Goal: Task Accomplishment & Management: Complete application form

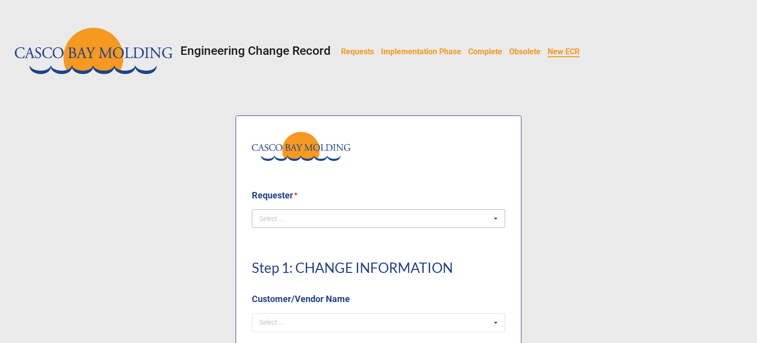
click at [343, 220] on div "Select ... No results found." at bounding box center [378, 218] width 253 height 19
type input "Cou"
click at [343, 240] on div "[PERSON_NAME]" at bounding box center [378, 236] width 252 height 18
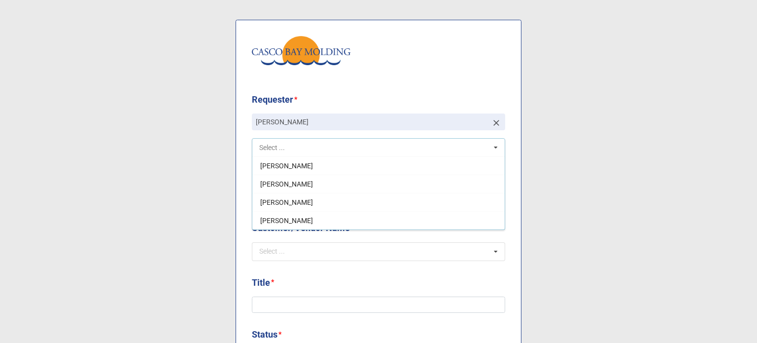
scroll to position [99, 0]
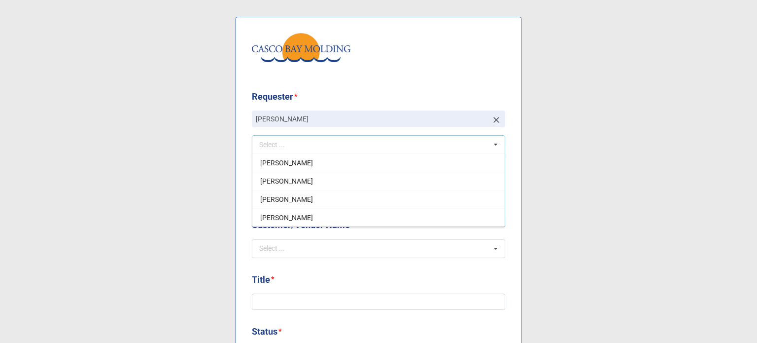
click at [455, 273] on b "Title *" at bounding box center [378, 281] width 253 height 17
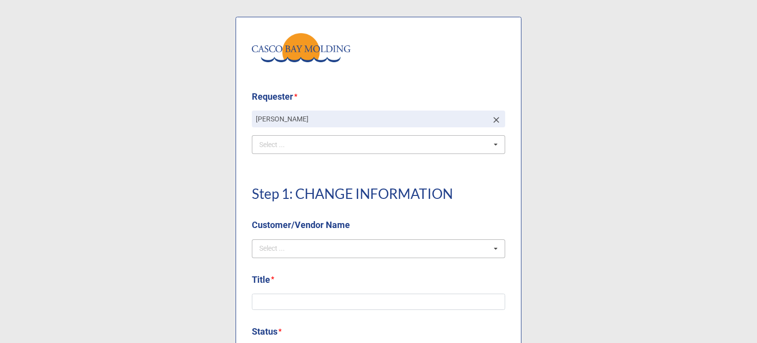
click at [347, 243] on div "Select ... No results found." at bounding box center [378, 248] width 253 height 19
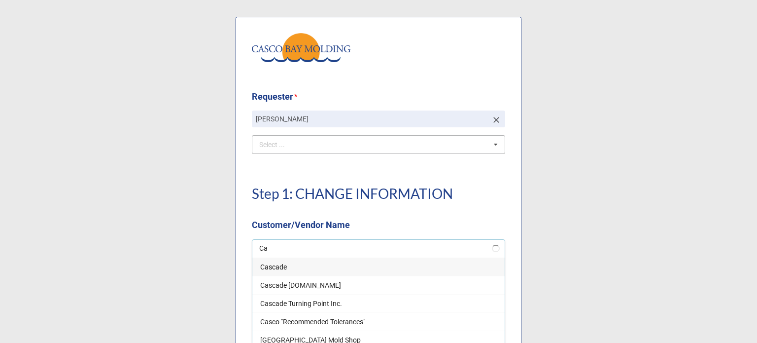
type input "C"
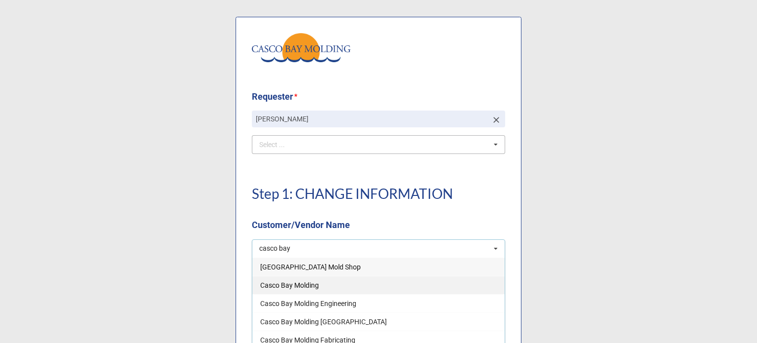
type input "casco bay"
click at [321, 280] on div "Casco Bay Molding" at bounding box center [378, 285] width 252 height 18
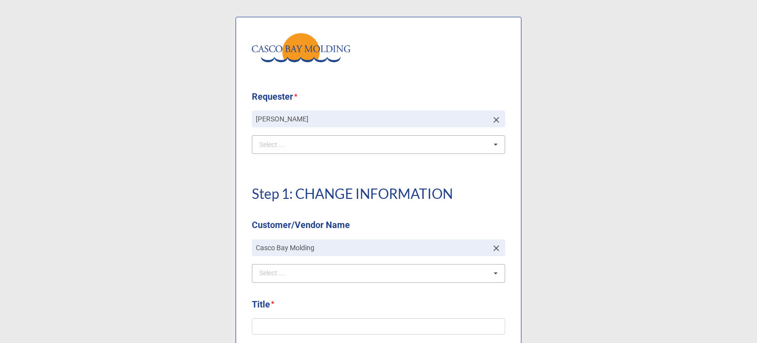
click at [383, 205] on div "Step 1: CHANGE INFORMATION Customer/Vendor Name" at bounding box center [378, 204] width 253 height 70
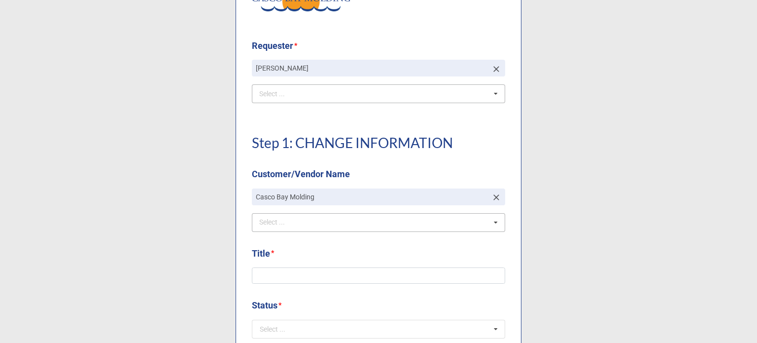
scroll to position [197, 0]
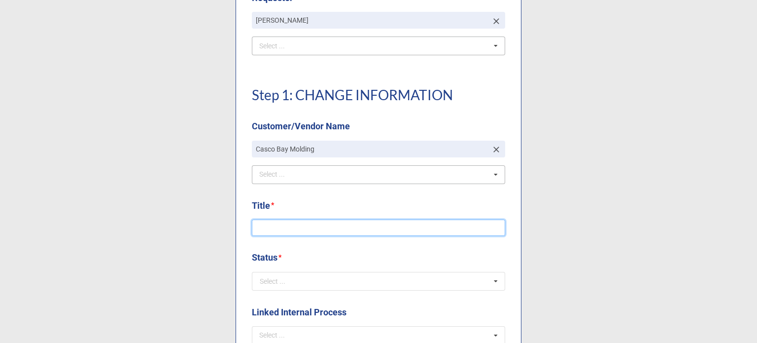
click at [329, 231] on input at bounding box center [378, 227] width 253 height 17
type input "Chomerics Drawing Update"
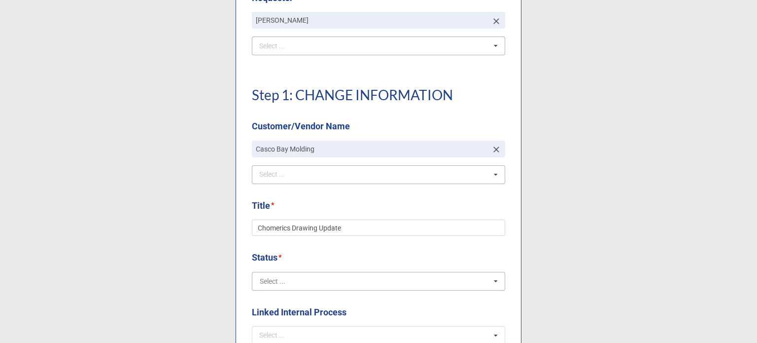
click at [327, 284] on input "text" at bounding box center [379, 281] width 252 height 18
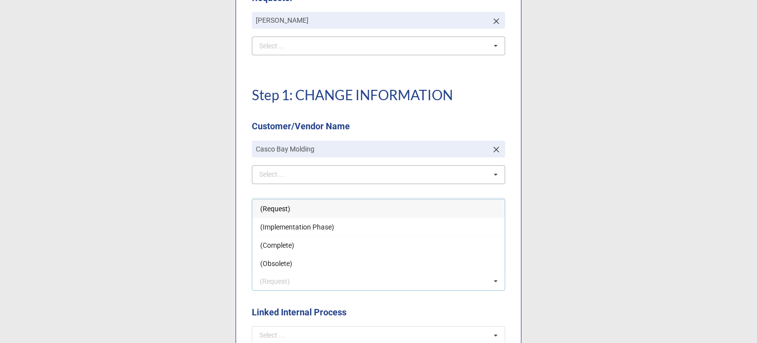
click at [267, 207] on span "(Request)" at bounding box center [275, 209] width 30 height 8
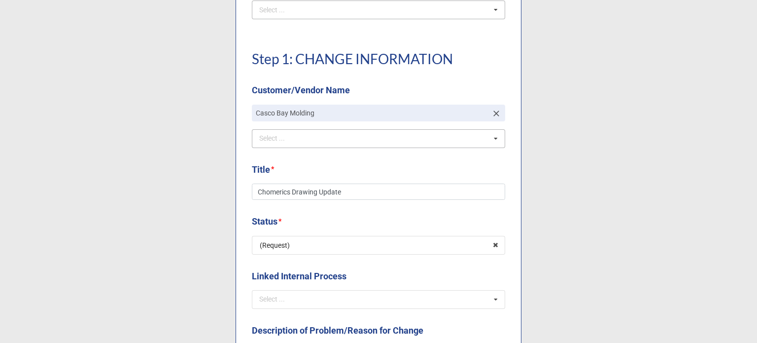
scroll to position [345, 0]
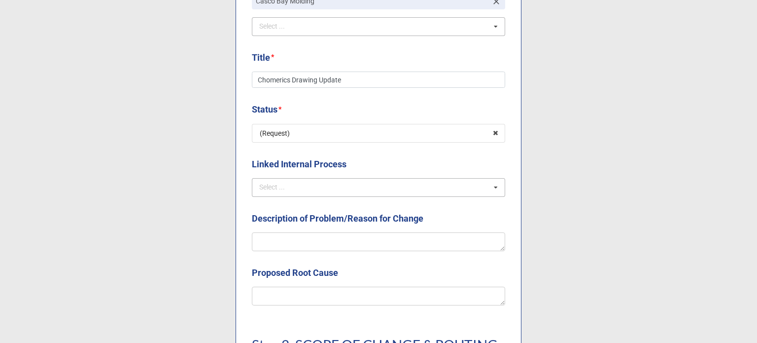
click at [290, 193] on div "Select ... NCMR COMPLAINT CAPA OTHER ECOs" at bounding box center [378, 187] width 253 height 19
click at [296, 166] on label "Linked Internal Process" at bounding box center [299, 164] width 95 height 14
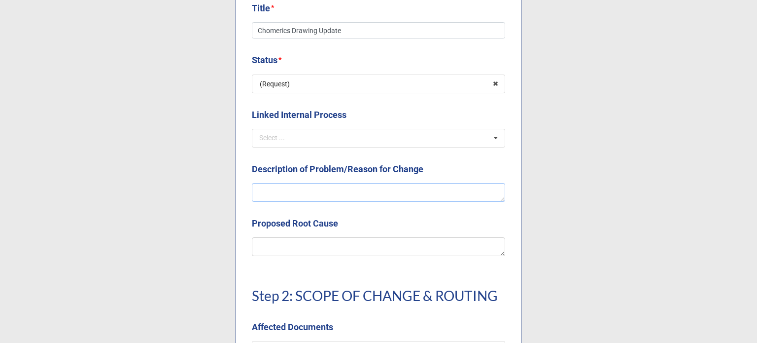
click at [306, 191] on textarea at bounding box center [378, 192] width 253 height 19
type textarea "x"
type textarea "C"
type textarea "x"
type textarea "Cr"
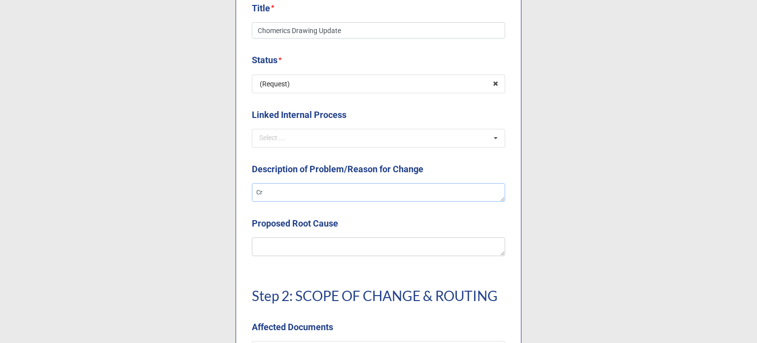
type textarea "x"
type textarea "Cre"
type textarea "x"
type textarea "Crea"
type textarea "x"
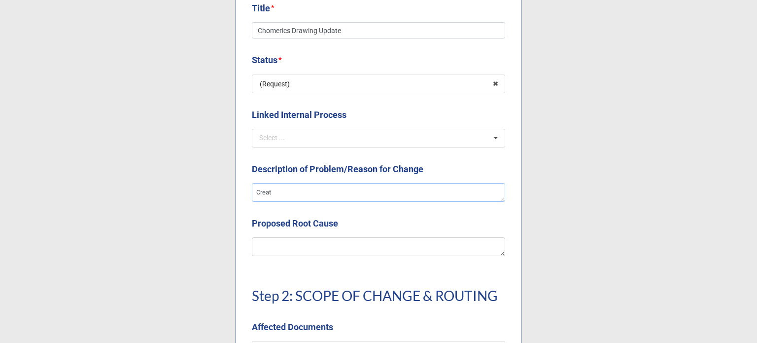
type textarea "Creati"
type textarea "x"
type textarea "Creatio"
type textarea "x"
type textarea "Creation"
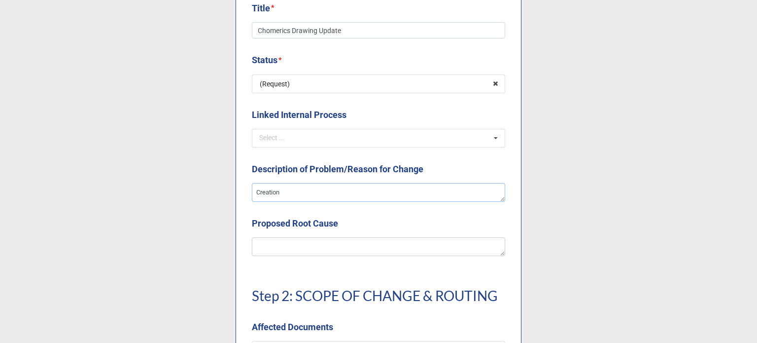
type textarea "x"
type textarea "Creation"
type textarea "x"
type textarea "Creation o"
type textarea "x"
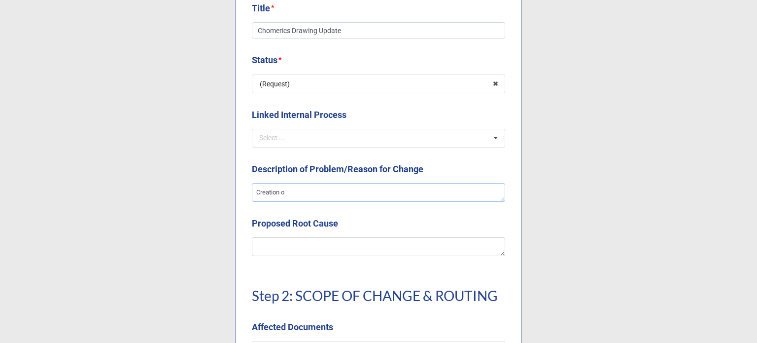
type textarea "Creation of"
type textarea "x"
type textarea "Creation of"
type textarea "x"
type textarea "Creation of t"
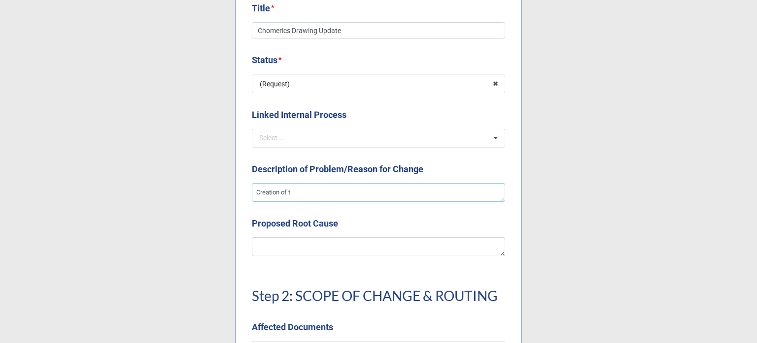
type textarea "x"
type textarea "Creation of th"
type textarea "x"
type textarea "Creation of the"
type textarea "x"
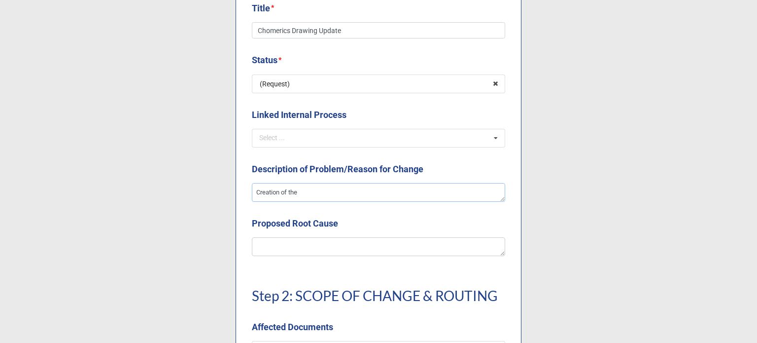
type textarea "Creation of the d"
type textarea "x"
type textarea "Creation of the dr"
type textarea "x"
type textarea "Creation of the dra"
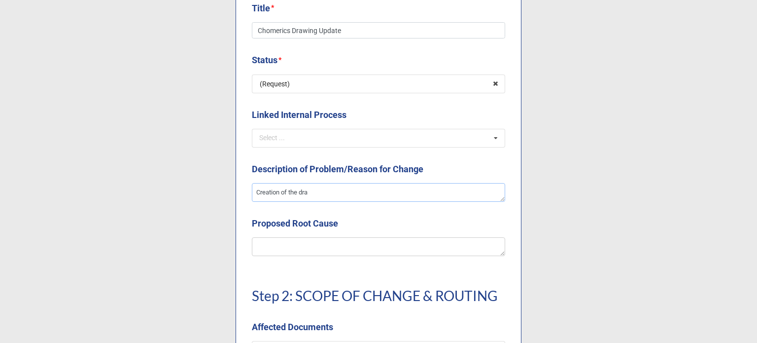
type textarea "x"
type textarea "Creation of the draw"
type textarea "x"
type textarea "Creation of the drawi"
type textarea "x"
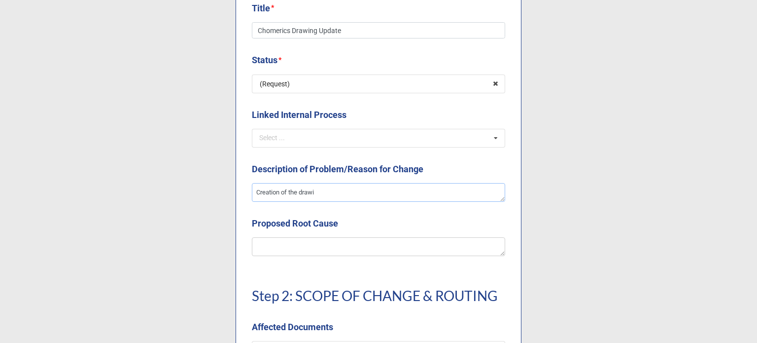
type textarea "Creation of the drawin"
type textarea "x"
type textarea "Creation of the drawing"
type textarea "x"
type textarea "Creation of the drawing"
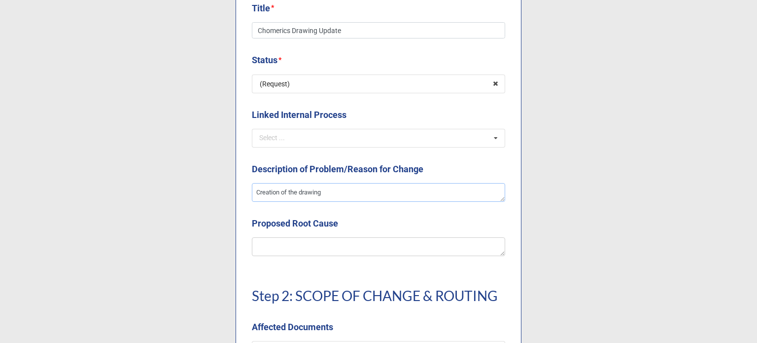
type textarea "x"
type textarea "Creation of the drawing f"
type textarea "x"
type textarea "Creation of the drawing fo"
type textarea "x"
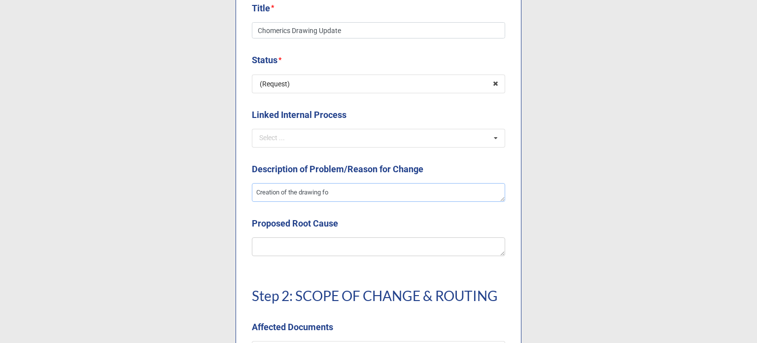
type textarea "Creation of the drawing for"
type textarea "x"
type textarea "Creation of the drawing for C"
type textarea "x"
type textarea "Creation of the drawing for Ch"
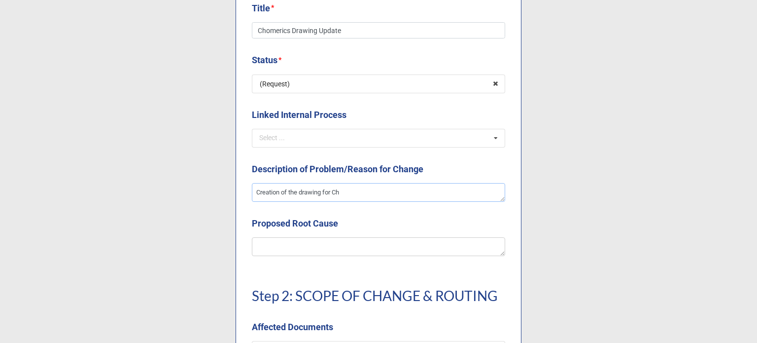
type textarea "x"
type textarea "Creation of the drawing for [PERSON_NAME]"
type textarea "x"
type textarea "Creation of the drawing for Chom"
type textarea "x"
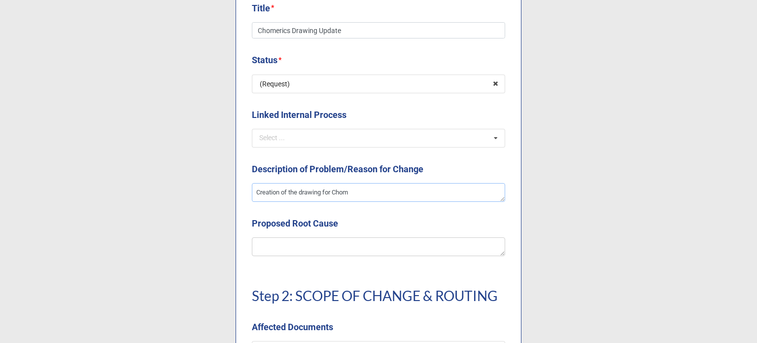
type textarea "Creation of the drawing for Chome"
type textarea "x"
type textarea "Creation of the drawing for [PERSON_NAME]"
type textarea "x"
type textarea "Creation of the drawing for Chomeri"
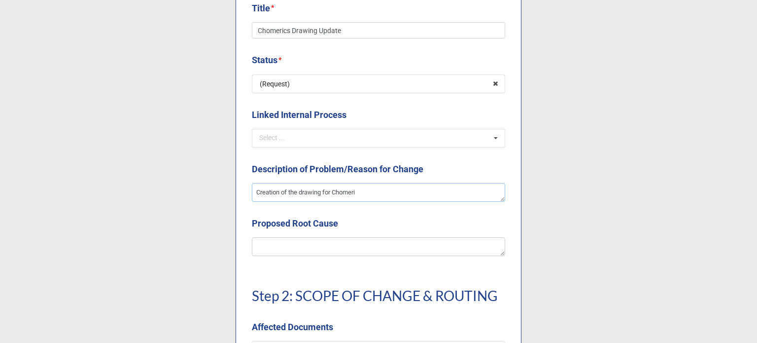
type textarea "x"
type textarea "Creation of the drawing for Chomeric"
type textarea "x"
type textarea "Creation of the drawing for Chomerics"
type textarea "x"
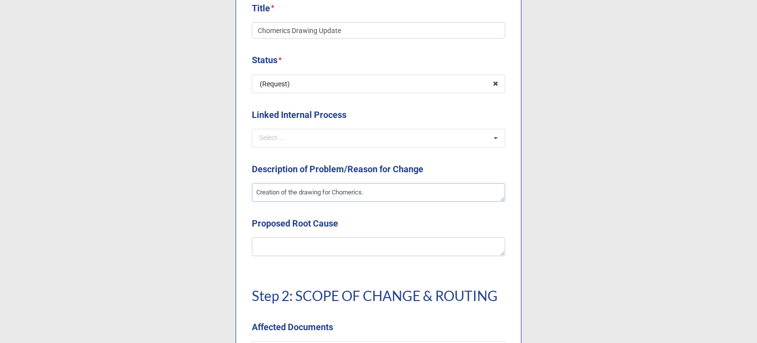
type textarea "Creation of the drawing for Chomerics."
click at [327, 235] on div "Proposed Root Cause" at bounding box center [378, 226] width 253 height 21
click at [331, 251] on textarea at bounding box center [378, 246] width 253 height 19
type textarea "D"
type textarea "x"
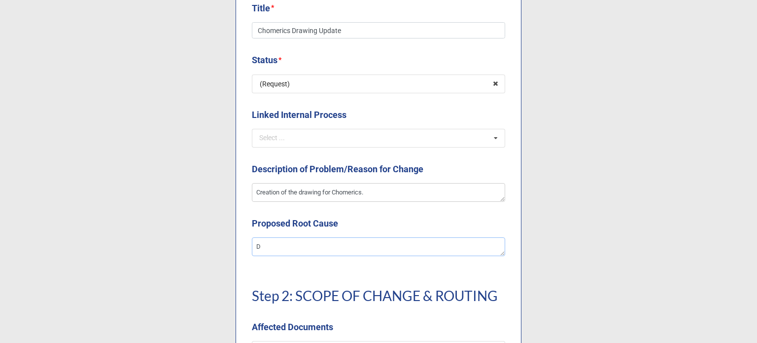
type textarea "Dr"
type textarea "x"
type textarea "Dra"
type textarea "x"
type textarea "Draw"
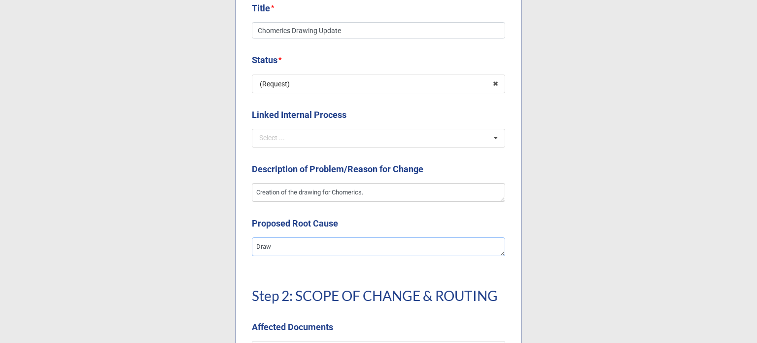
type textarea "x"
type textarea "Drawii"
type textarea "x"
type textarea "Drawiin"
type textarea "x"
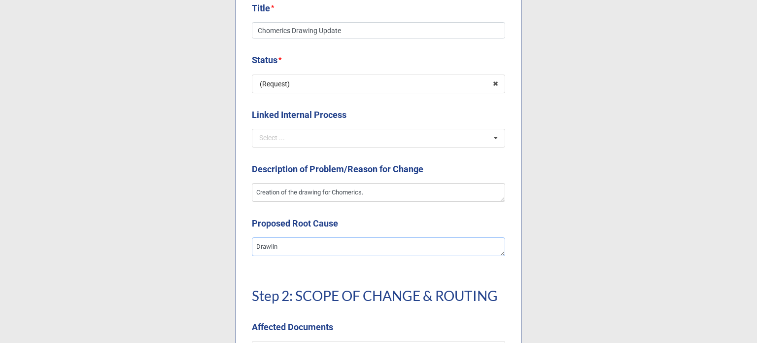
type textarea "Drawiing"
type textarea "x"
type textarea "Drawiing"
type textarea "x"
type textarea "Drawiing"
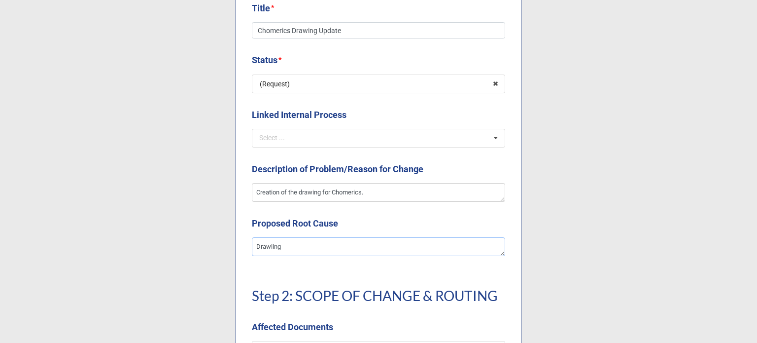
type textarea "x"
type textarea "Drawiin"
type textarea "x"
type textarea "Drawii"
type textarea "x"
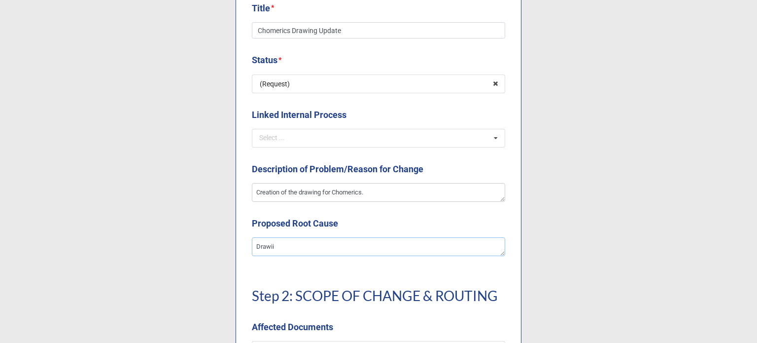
type textarea "Drawi"
type textarea "x"
type textarea "Drawii"
type textarea "x"
type textarea "Drawiin"
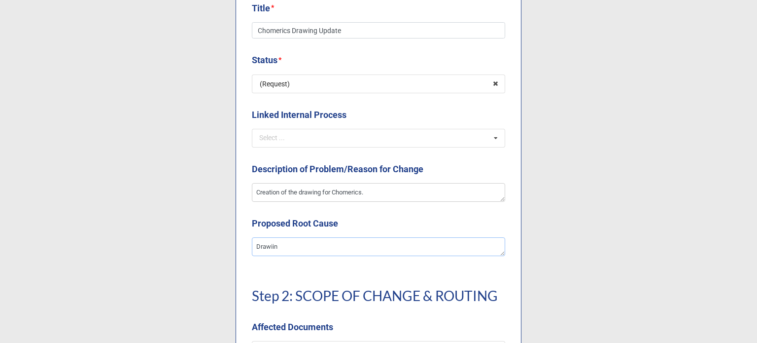
type textarea "x"
type textarea "Drawii"
type textarea "x"
type textarea "Drawi"
type textarea "x"
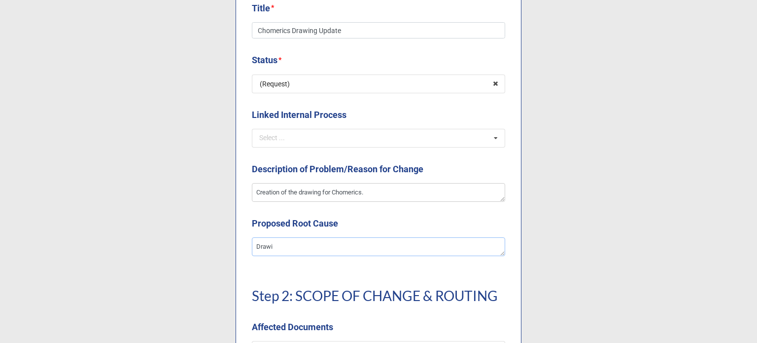
type textarea "Drawin"
type textarea "x"
type textarea "Drawing"
type textarea "x"
type textarea "Drawing"
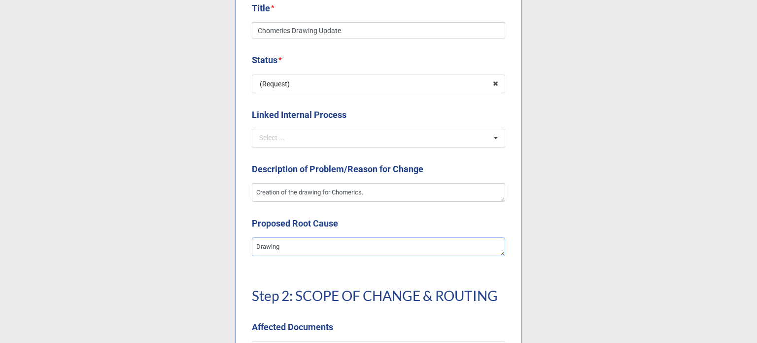
type textarea "x"
type textarea "Drawing w"
type textarea "x"
type textarea "Drawing wa"
type textarea "x"
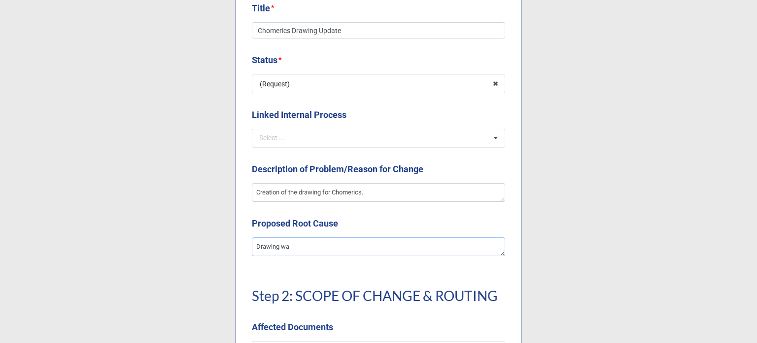
type textarea "Drawing was"
type textarea "x"
type textarea "Drawing was"
type textarea "x"
type textarea "Drawing was n"
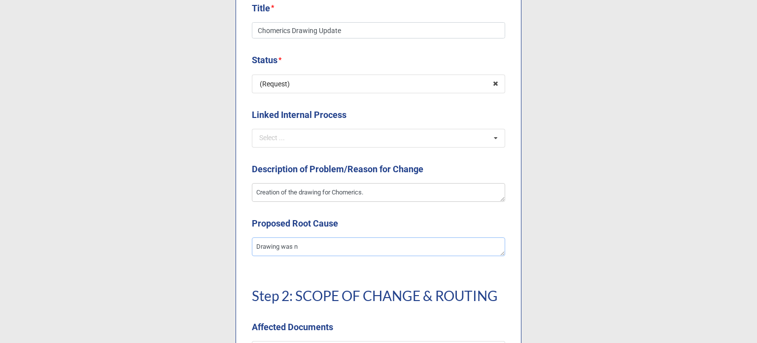
type textarea "x"
type textarea "Drawing was ne"
type textarea "x"
type textarea "Drawing was nev"
type textarea "x"
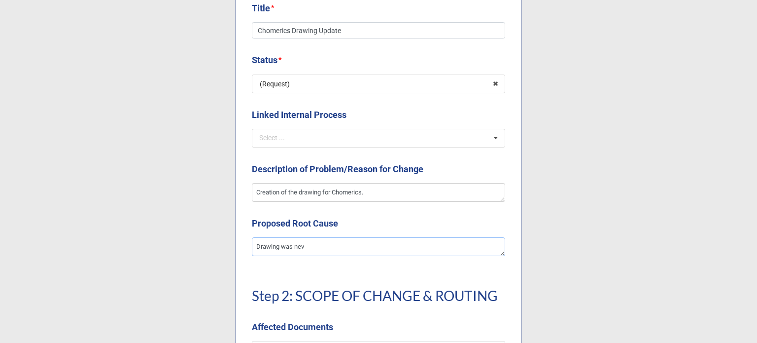
type textarea "Drawing was neve"
type textarea "x"
type textarea "Drawing was never"
type textarea "x"
type textarea "Drawing was never"
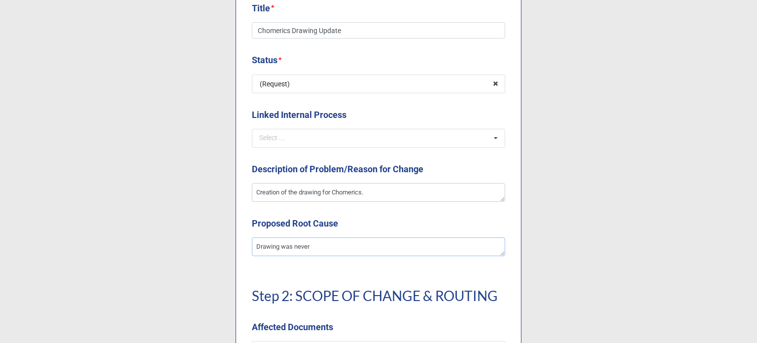
type textarea "x"
type textarea "Drawing was never c"
type textarea "x"
type textarea "Drawing was never cr"
type textarea "x"
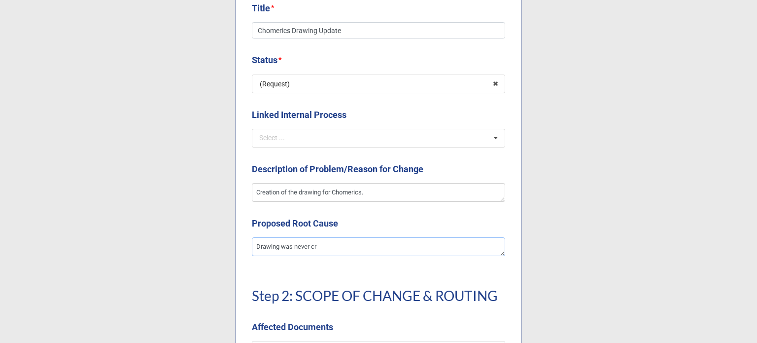
type textarea "Drawing was never cre"
type textarea "x"
type textarea "Drawing was never crea"
type textarea "x"
type textarea "Drawing was never creat"
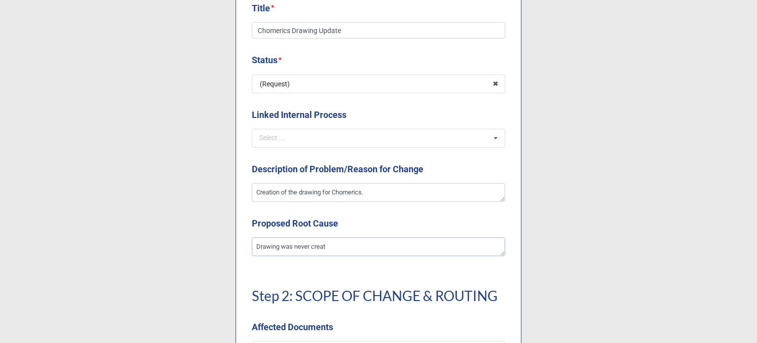
type textarea "x"
type textarea "Drawing was never create"
type textarea "x"
type textarea "Drawing was never created"
type textarea "x"
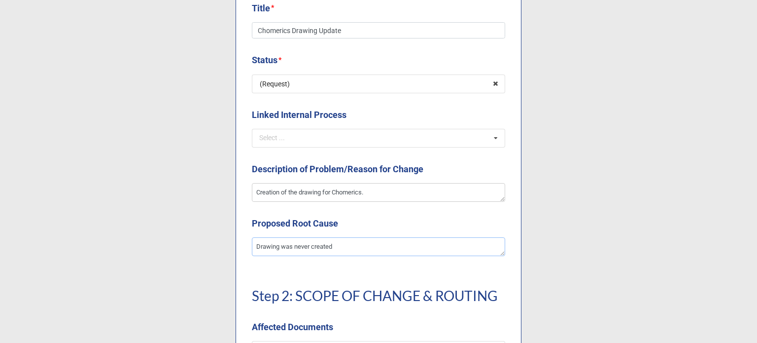
type textarea "Drawing was never created"
type textarea "x"
type textarea "Drawing was never created b"
type textarea "x"
type textarea "Drawing was never created bu"
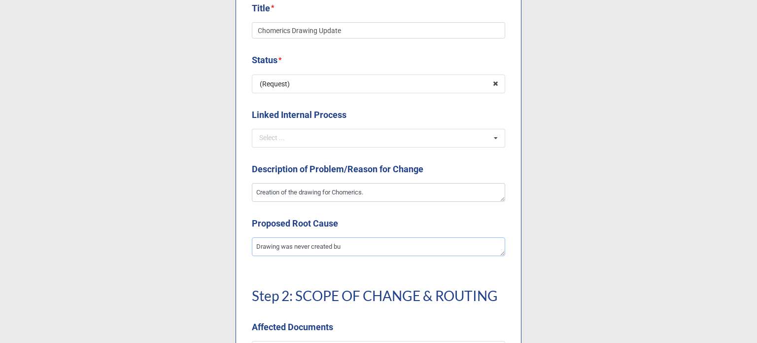
type textarea "x"
type textarea "Drawing was never created but"
type textarea "x"
type textarea "Drawing was never created but"
type textarea "x"
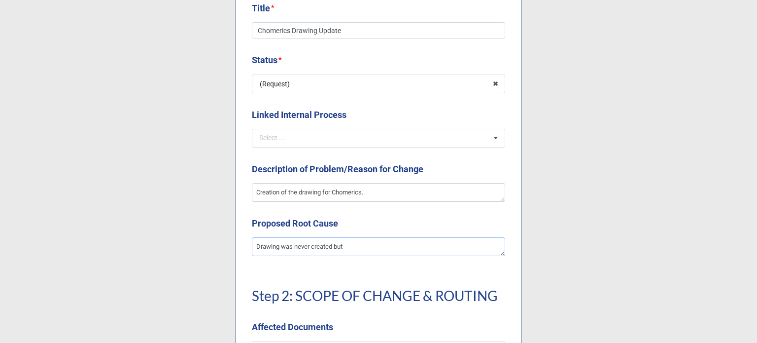
type textarea "Drawing was never created but p"
type textarea "x"
type textarea "Drawing was never created but pa"
type textarea "x"
type textarea "Drawing was never created but part"
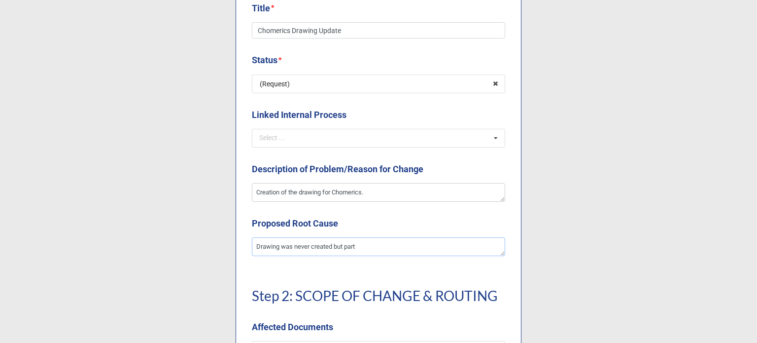
type textarea "x"
type textarea "Drawing was never created but part"
type textarea "x"
type textarea "Drawing was never created but part m"
type textarea "x"
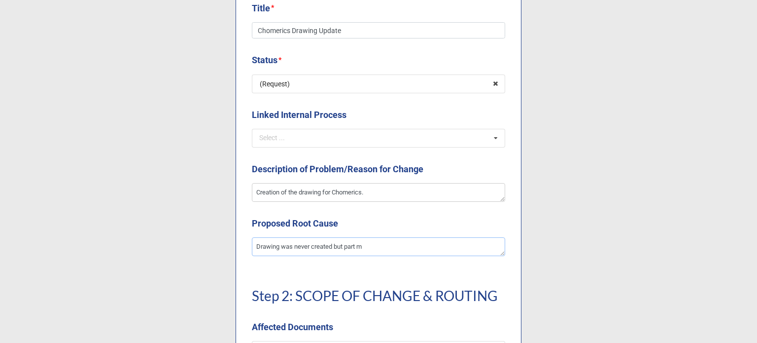
type textarea "Drawing was never created but part mo"
type textarea "x"
type textarea "Drawing was never created but part mov"
type textarea "x"
type textarea "Drawing was never created but part move"
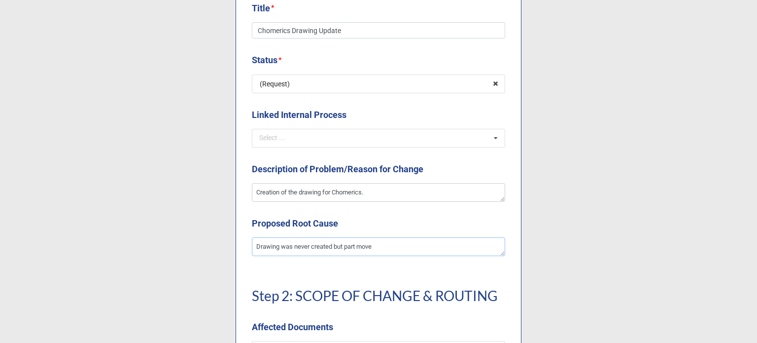
type textarea "x"
type textarea "Drawing was never created but part moved"
type textarea "x"
type textarea "Drawing was never created but part moved"
type textarea "x"
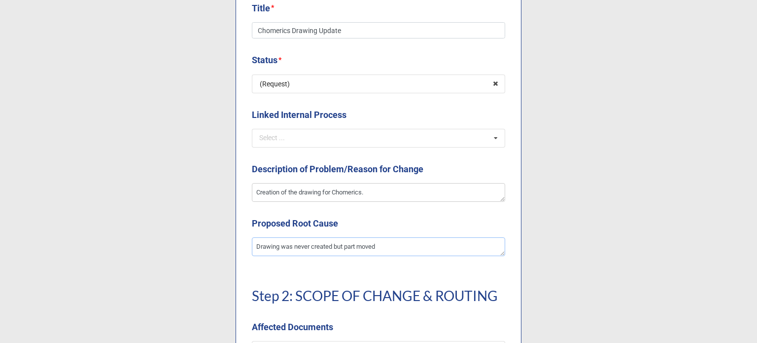
type textarea "Drawing was never created but part moved f"
type textarea "x"
type textarea "Drawing was never created but part moved fr"
type textarea "x"
type textarea "Drawing was never created but part moved fro"
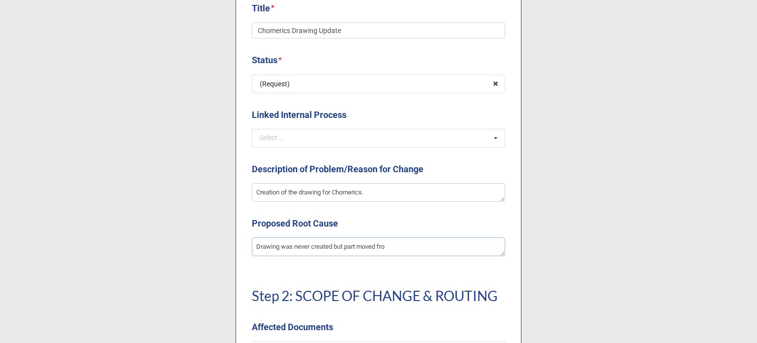
type textarea "x"
type textarea "Drawing was never created but part moved from"
type textarea "x"
type textarea "Drawing was never created but part moved from"
type textarea "x"
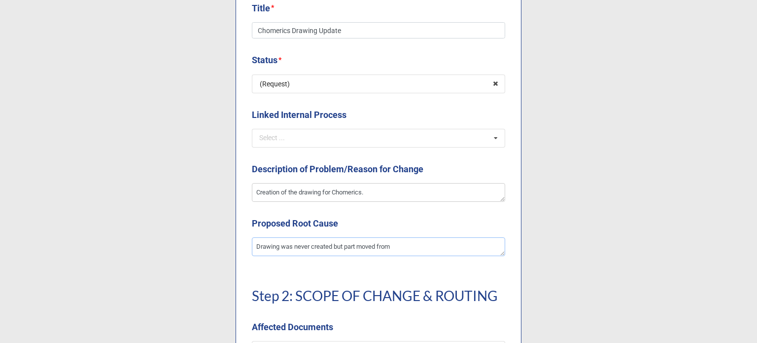
type textarea "Drawing was never created but part moved from r"
type textarea "x"
type textarea "Drawing was never created but part moved from ru"
type textarea "x"
type textarea "Drawing was never created but part moved from run"
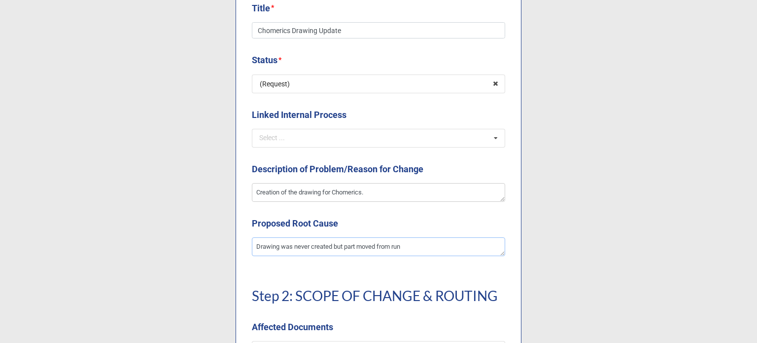
type textarea "x"
type textarea "Drawing was never created but part moved from runn"
type textarea "x"
type textarea "Drawing was never created but part moved from [GEOGRAPHIC_DATA]"
type textarea "x"
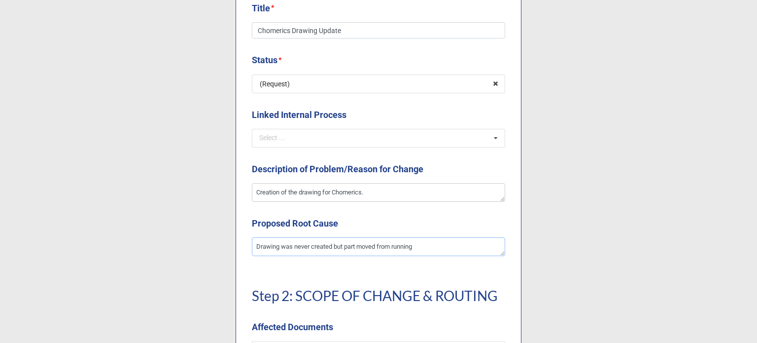
type textarea "Drawing was never created but part moved from running"
type textarea "x"
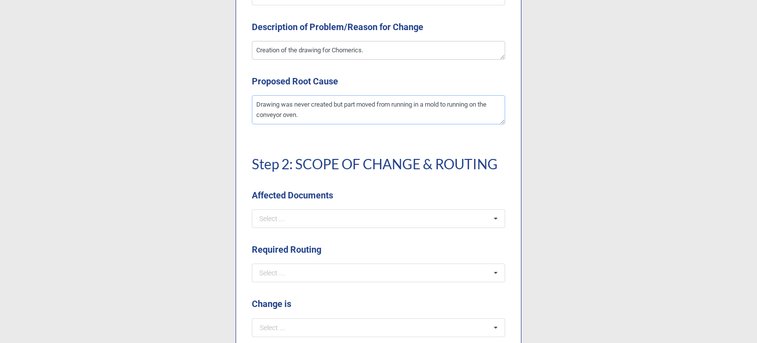
scroll to position [542, 0]
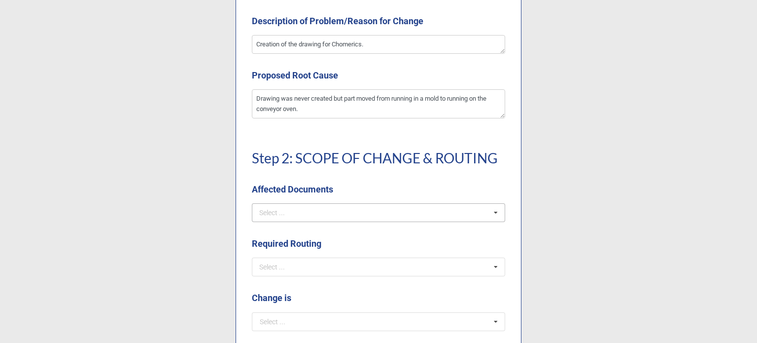
click at [318, 211] on div "Select ... SOPs/Quality Manual WIs Production Docs DWGs/Tooling/Labeling FRM De…" at bounding box center [378, 212] width 253 height 19
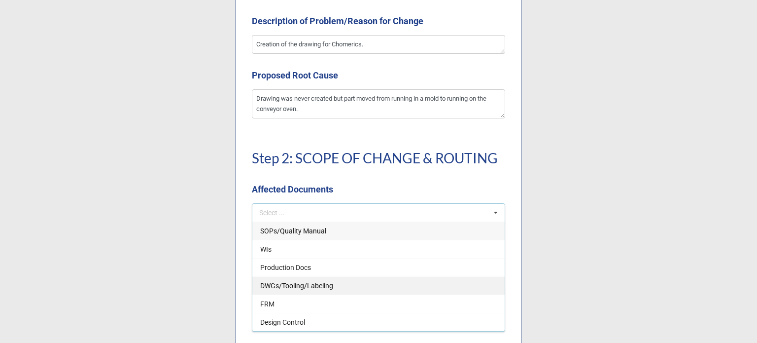
click at [291, 283] on span "DWGs/Tooling/Labeling" at bounding box center [296, 286] width 73 height 8
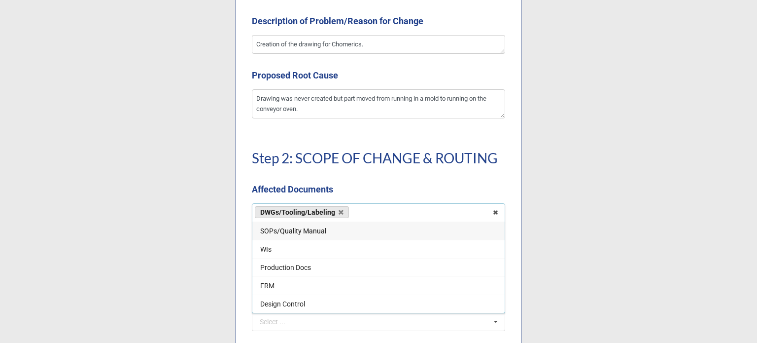
click at [326, 164] on h1 "Step 2: SCOPE OF CHANGE & ROUTING" at bounding box center [378, 158] width 253 height 18
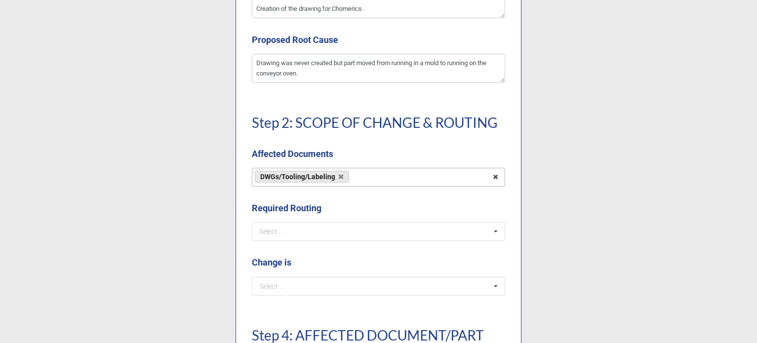
scroll to position [592, 0]
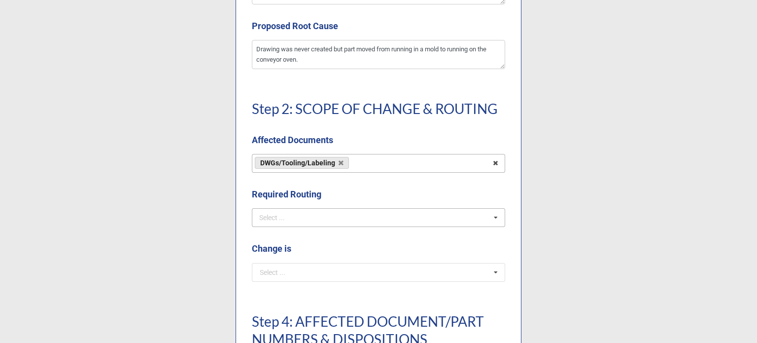
click at [306, 219] on div "Select ... No results found." at bounding box center [378, 217] width 253 height 19
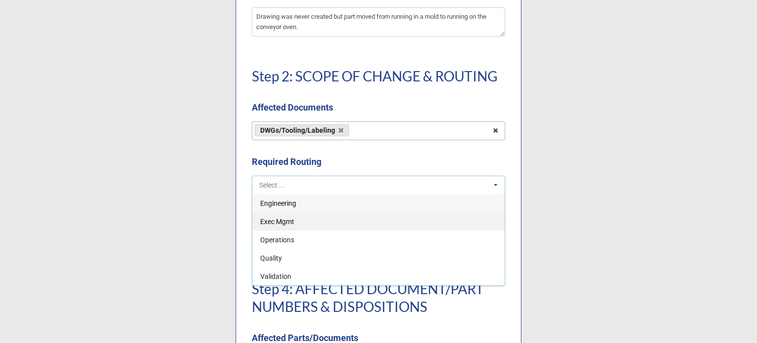
scroll to position [641, 0]
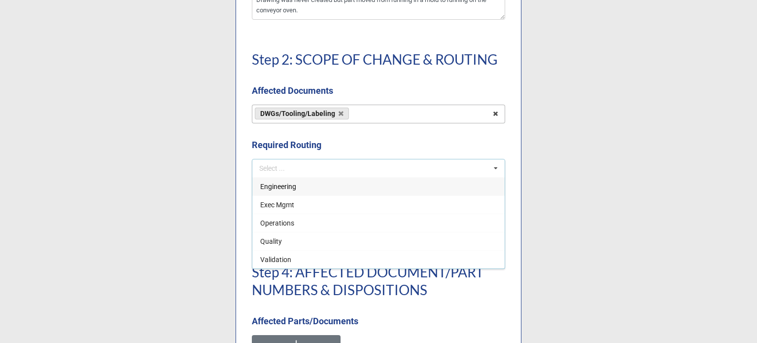
click at [282, 188] on span "Engineering" at bounding box center [278, 186] width 36 height 8
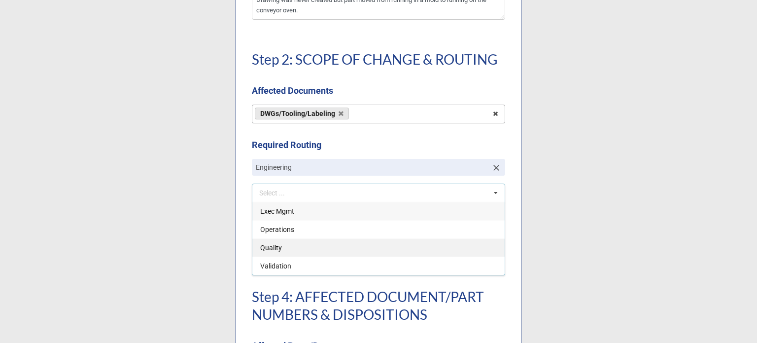
click at [285, 250] on div "Quality" at bounding box center [378, 247] width 252 height 18
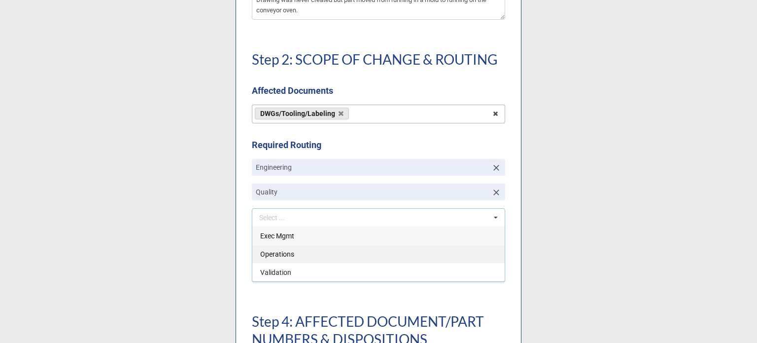
click at [294, 256] on div "Operations" at bounding box center [378, 254] width 252 height 18
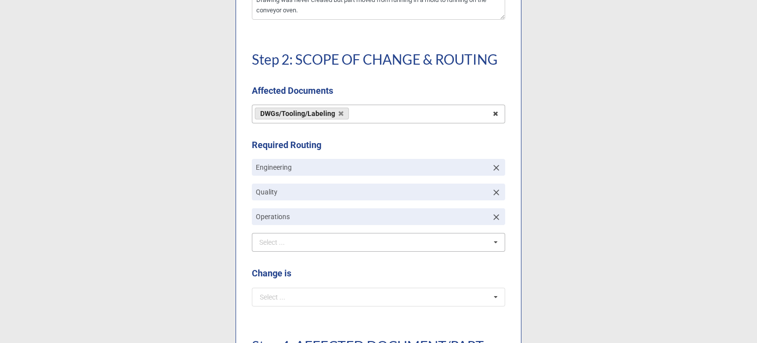
click at [369, 317] on div "Requester * [PERSON_NAME] Cou Select ... [PERSON_NAME] [PERSON_NAME] [PERSON_NA…" at bounding box center [379, 89] width 286 height 1231
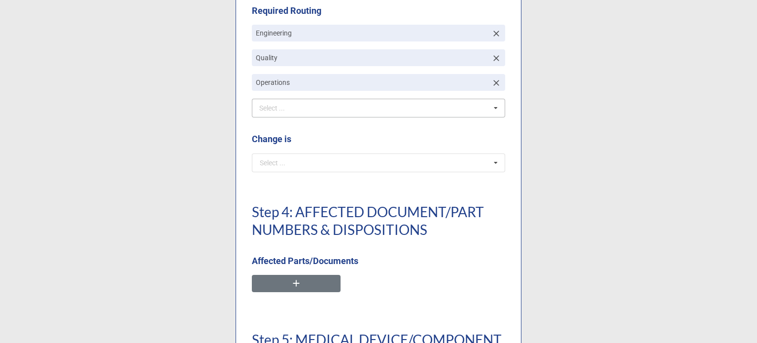
scroll to position [789, 0]
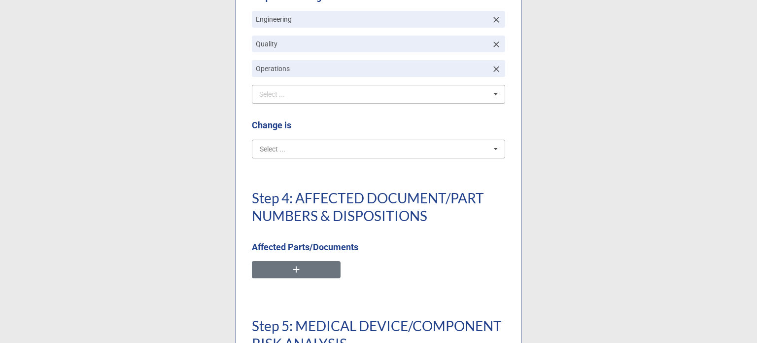
click at [314, 150] on input "text" at bounding box center [379, 149] width 252 height 18
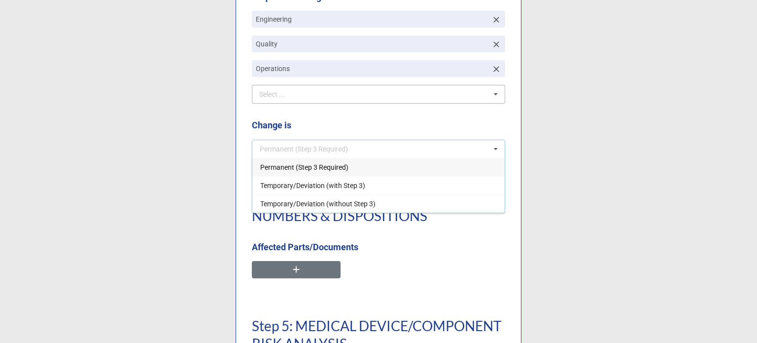
click at [282, 167] on span "Permanent (Step 3 Required)" at bounding box center [304, 167] width 88 height 8
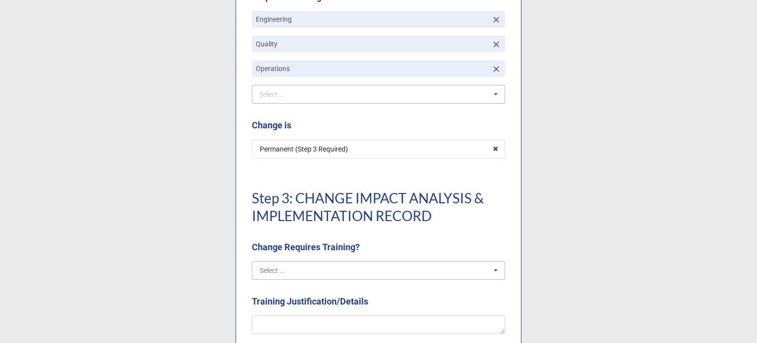
click at [350, 271] on input "text" at bounding box center [379, 270] width 252 height 18
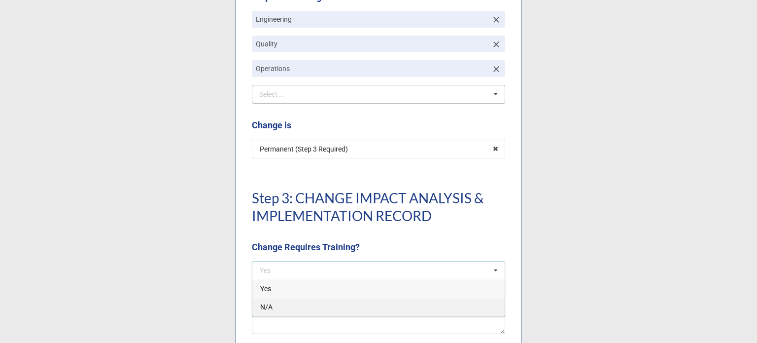
click at [279, 305] on div "N/A" at bounding box center [378, 306] width 252 height 18
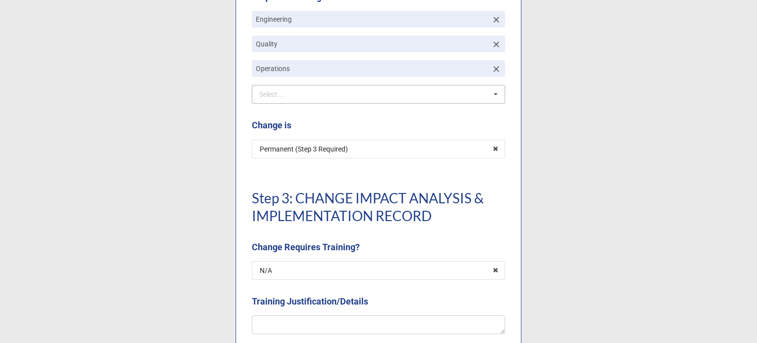
scroll to position [838, 0]
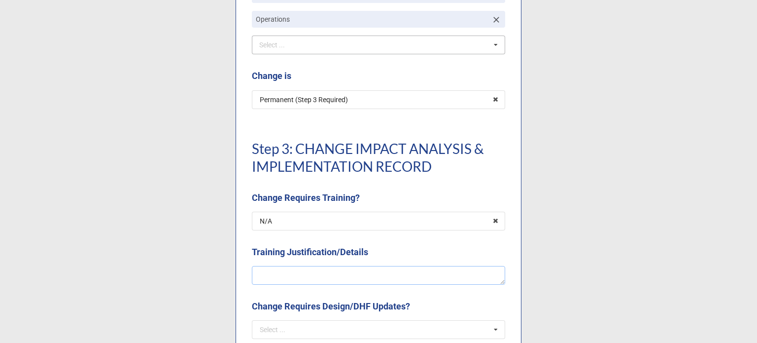
click at [304, 269] on textarea at bounding box center [378, 275] width 253 height 19
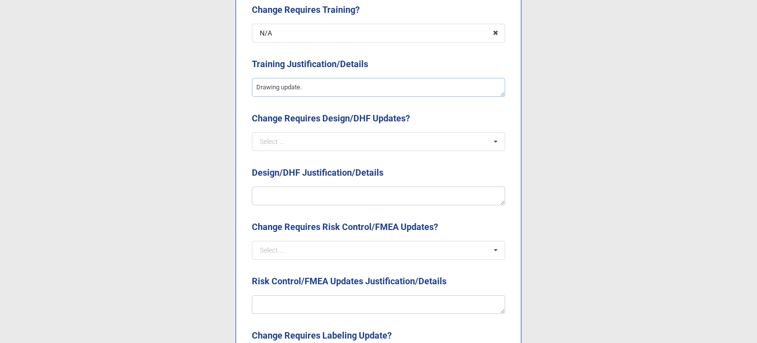
scroll to position [1036, 0]
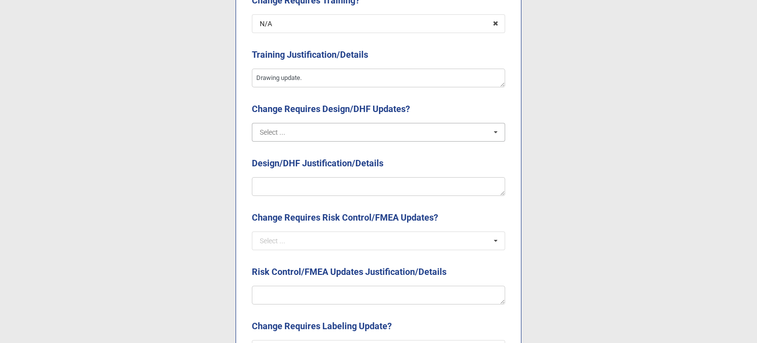
click at [288, 136] on input "text" at bounding box center [379, 132] width 252 height 18
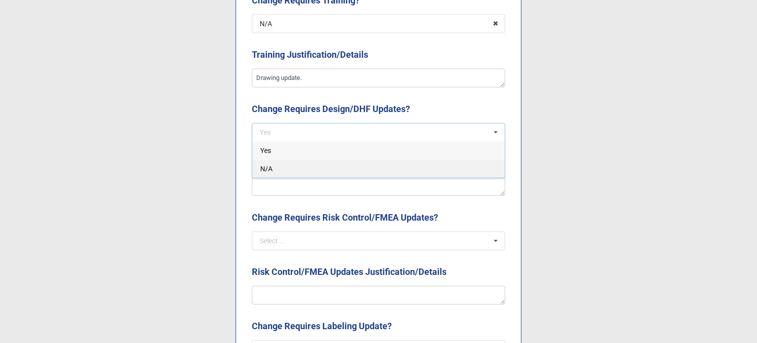
click at [278, 168] on div "N/A" at bounding box center [378, 168] width 252 height 18
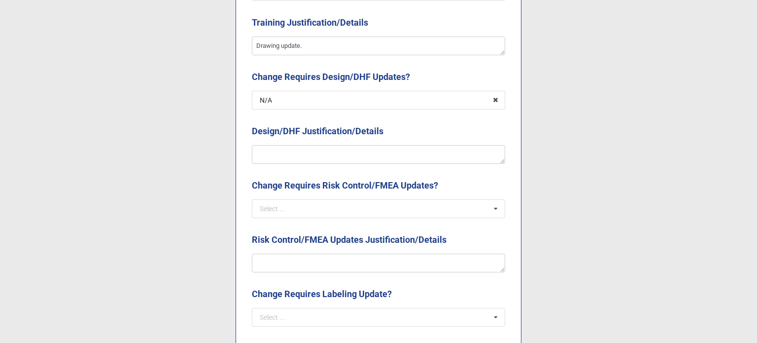
scroll to position [1085, 0]
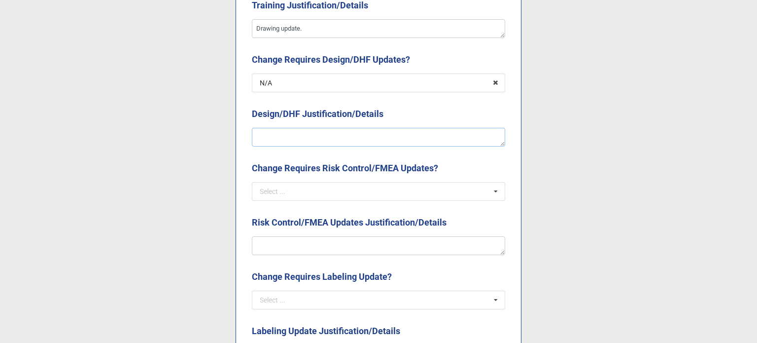
click at [278, 141] on textarea at bounding box center [378, 137] width 253 height 19
click at [303, 196] on input "text" at bounding box center [379, 191] width 252 height 18
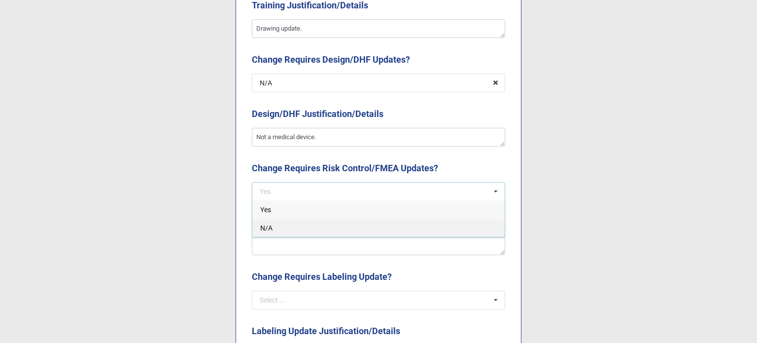
click at [291, 227] on div "N/A" at bounding box center [378, 227] width 252 height 18
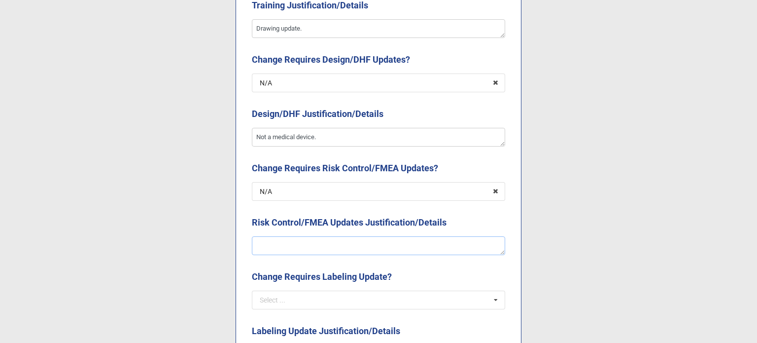
click at [290, 236] on textarea at bounding box center [378, 245] width 253 height 19
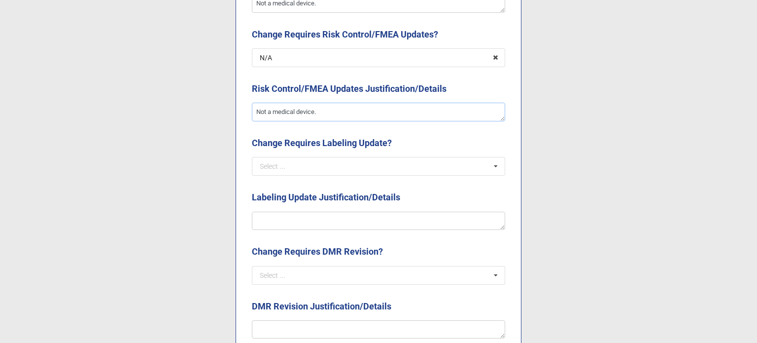
scroll to position [1233, 0]
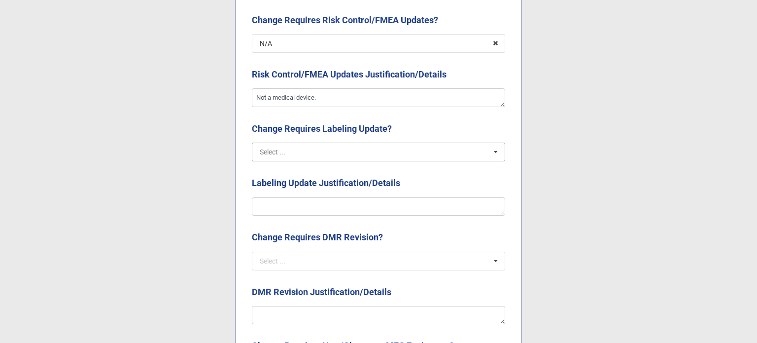
click at [308, 143] on input "text" at bounding box center [379, 152] width 252 height 18
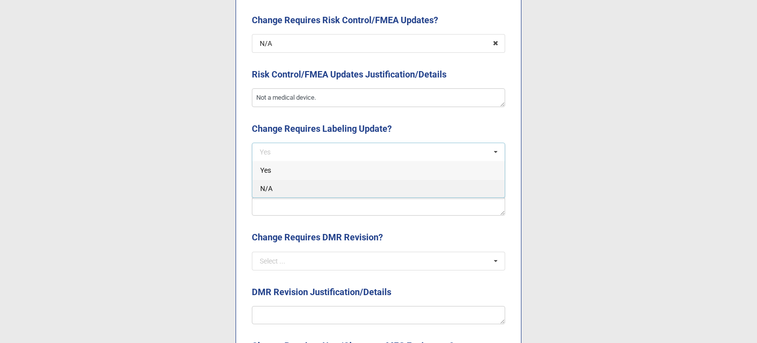
click at [290, 184] on div "N/A" at bounding box center [378, 188] width 252 height 18
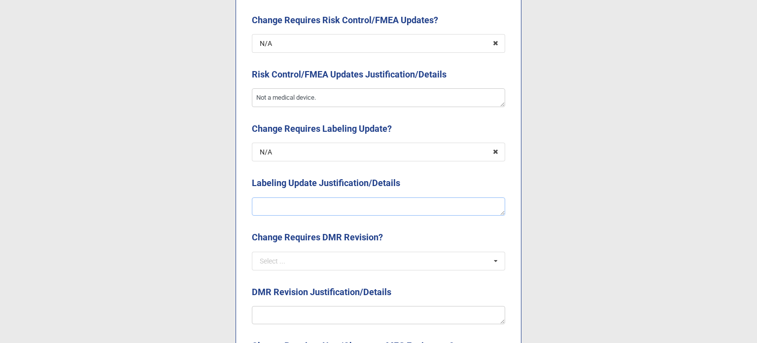
click at [292, 201] on textarea at bounding box center [378, 206] width 253 height 19
click at [316, 259] on input "text" at bounding box center [379, 261] width 252 height 18
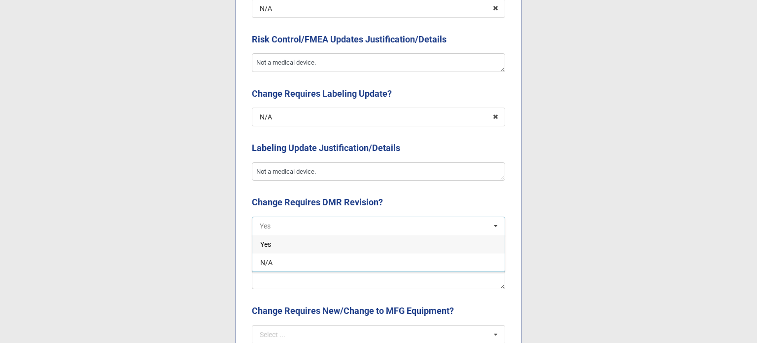
scroll to position [1331, 0]
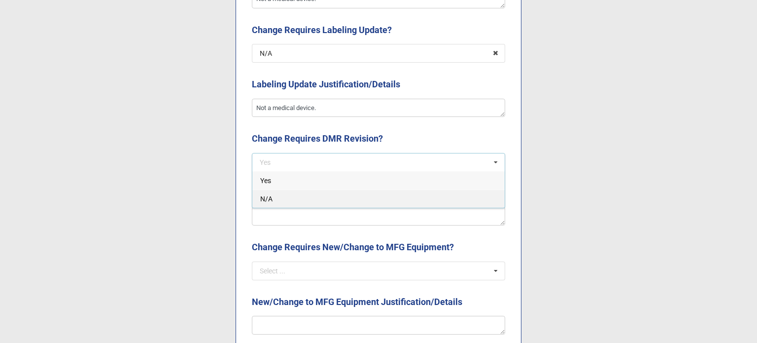
click at [276, 206] on div "N/A" at bounding box center [378, 198] width 252 height 18
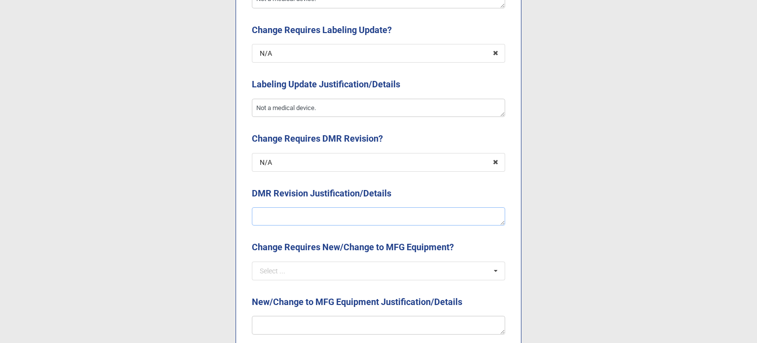
click at [274, 213] on textarea at bounding box center [378, 216] width 253 height 19
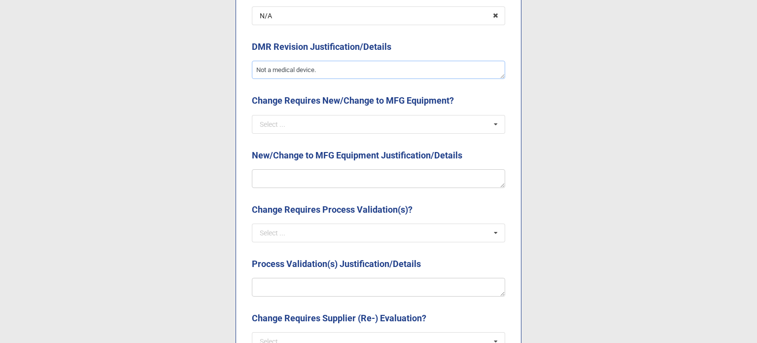
scroll to position [1479, 0]
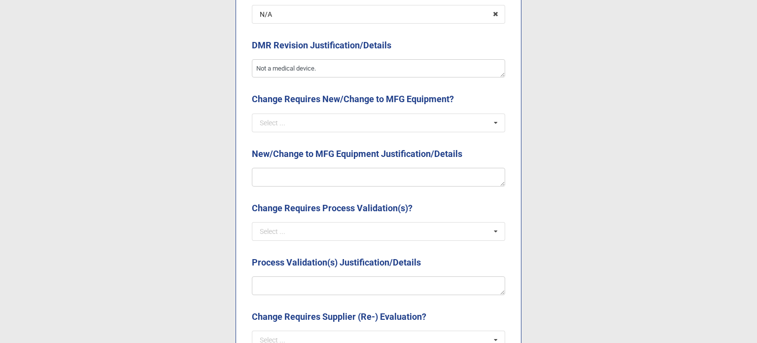
click at [300, 109] on b "Change Requires New/Change to MFG Equipment?" at bounding box center [378, 100] width 253 height 17
click at [305, 118] on input "text" at bounding box center [379, 123] width 252 height 18
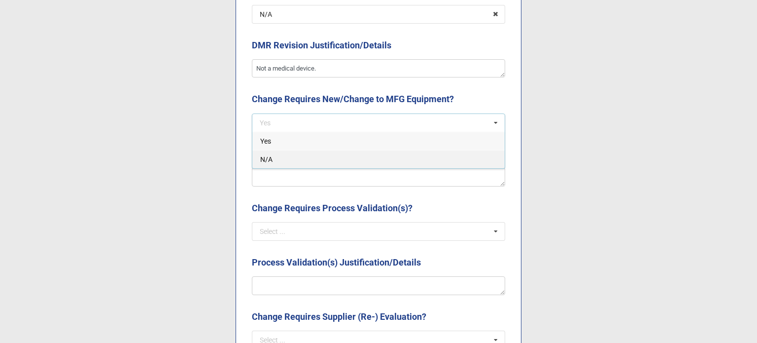
click at [294, 156] on div "N/A" at bounding box center [378, 159] width 252 height 18
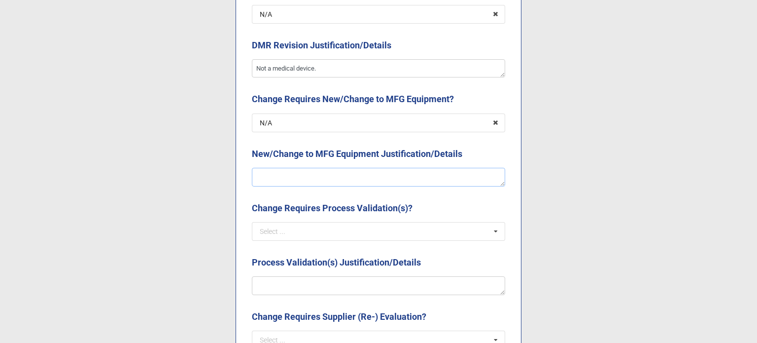
click at [296, 177] on textarea at bounding box center [378, 177] width 253 height 19
click at [341, 230] on input "text" at bounding box center [379, 231] width 252 height 18
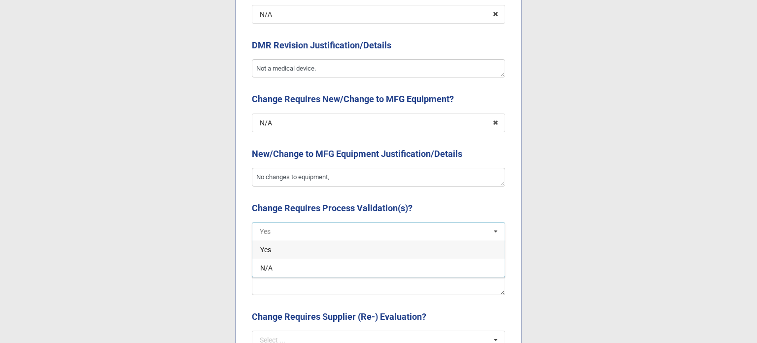
scroll to position [1578, 0]
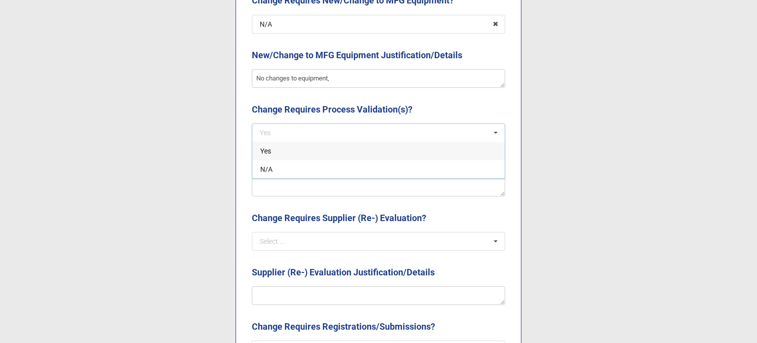
click at [271, 155] on div "Yes" at bounding box center [378, 151] width 252 height 18
click at [289, 188] on textarea at bounding box center [378, 187] width 253 height 19
click at [495, 132] on icon at bounding box center [495, 133] width 15 height 18
click at [385, 133] on input "text" at bounding box center [379, 133] width 252 height 18
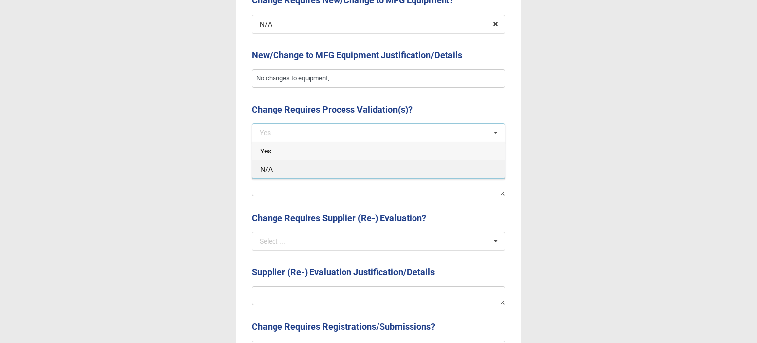
click at [316, 169] on div "N/A" at bounding box center [378, 169] width 252 height 18
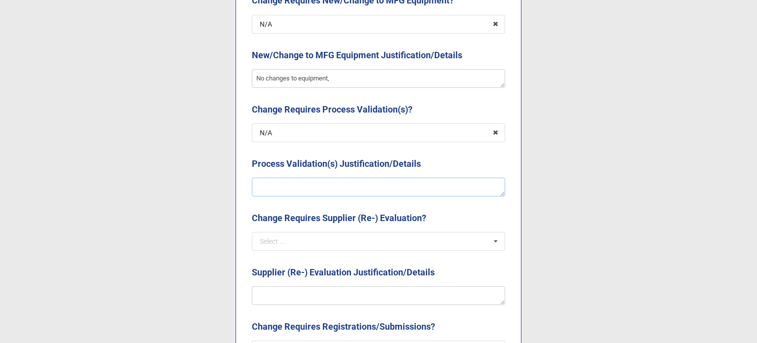
click at [317, 179] on textarea at bounding box center [378, 187] width 253 height 19
click at [491, 130] on icon at bounding box center [495, 133] width 15 height 18
click at [431, 136] on input "text" at bounding box center [379, 133] width 252 height 18
click at [281, 153] on div "Yes" at bounding box center [378, 151] width 252 height 18
click at [280, 185] on textarea at bounding box center [378, 187] width 253 height 19
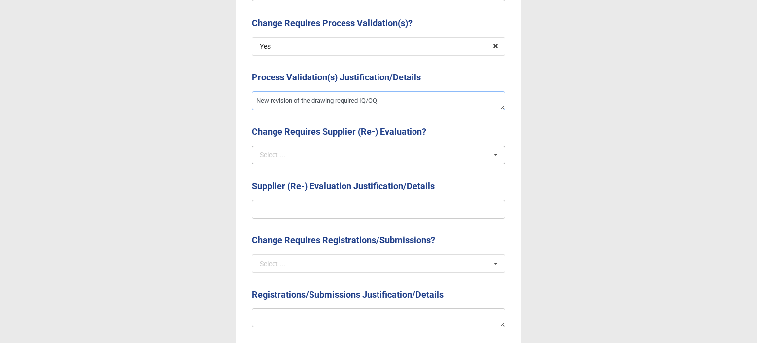
scroll to position [1677, 0]
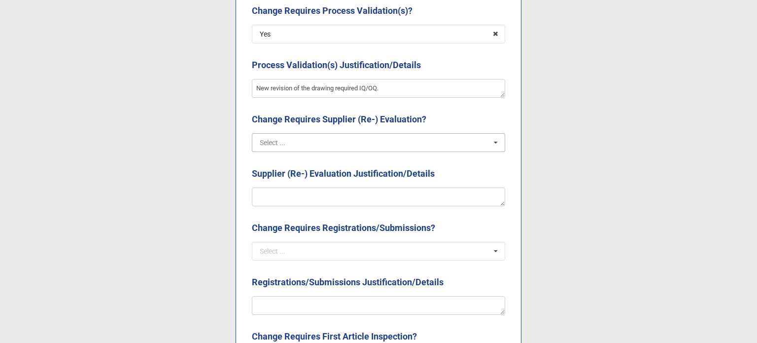
click at [302, 142] on input "text" at bounding box center [379, 143] width 252 height 18
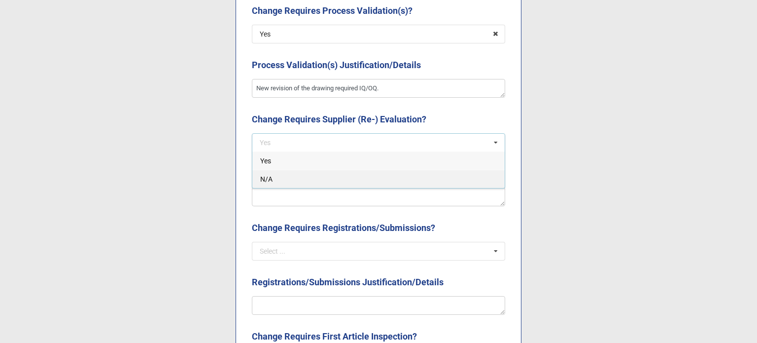
click at [287, 177] on div "N/A" at bounding box center [378, 179] width 252 height 18
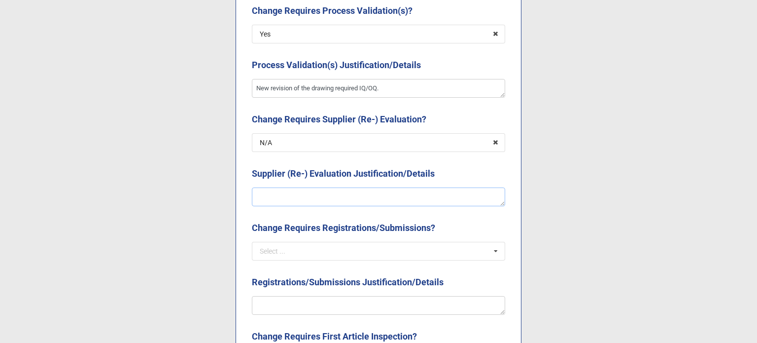
click at [288, 192] on textarea at bounding box center [378, 196] width 253 height 19
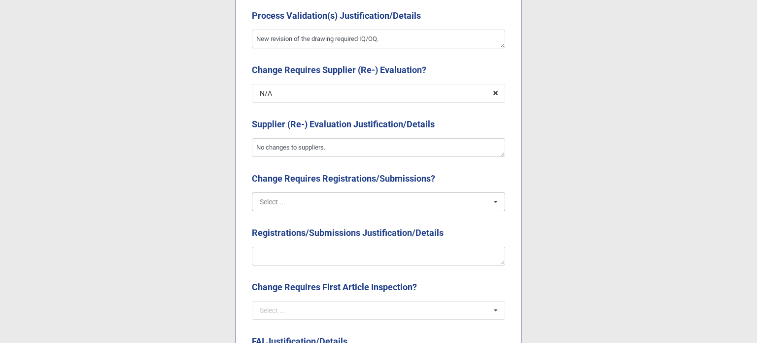
click at [337, 205] on input "text" at bounding box center [379, 202] width 252 height 18
click at [301, 239] on div "N/A" at bounding box center [378, 238] width 252 height 18
click at [305, 261] on textarea at bounding box center [378, 256] width 253 height 19
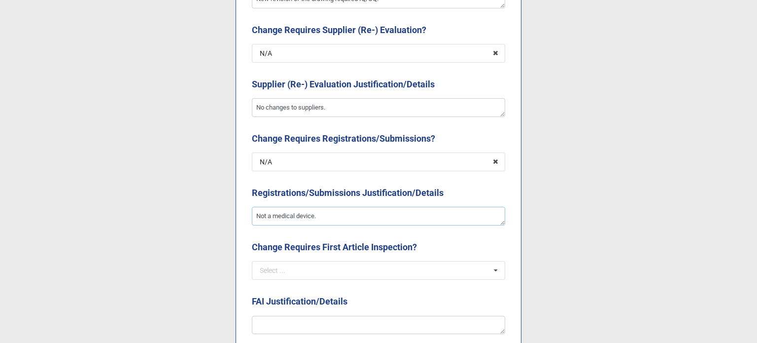
scroll to position [1824, 0]
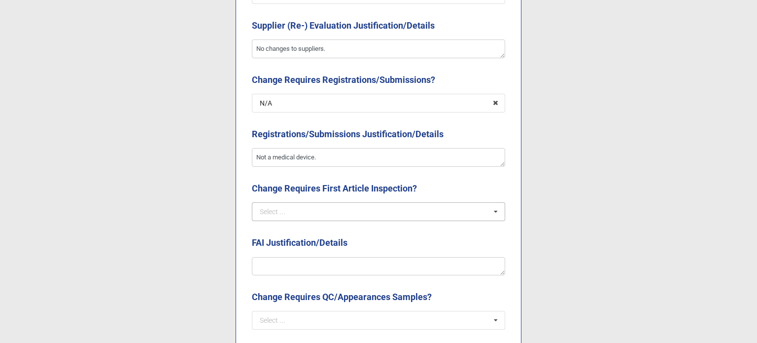
click at [294, 220] on div "Select ... Yes N/A" at bounding box center [378, 211] width 253 height 19
click at [288, 228] on div "Yes" at bounding box center [378, 229] width 252 height 18
click at [296, 268] on textarea at bounding box center [378, 266] width 253 height 19
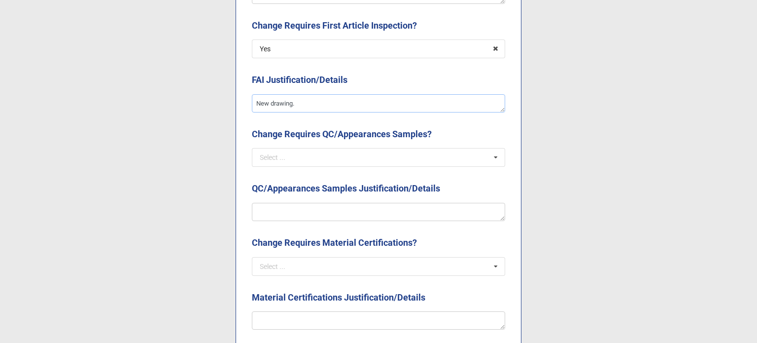
scroll to position [2022, 0]
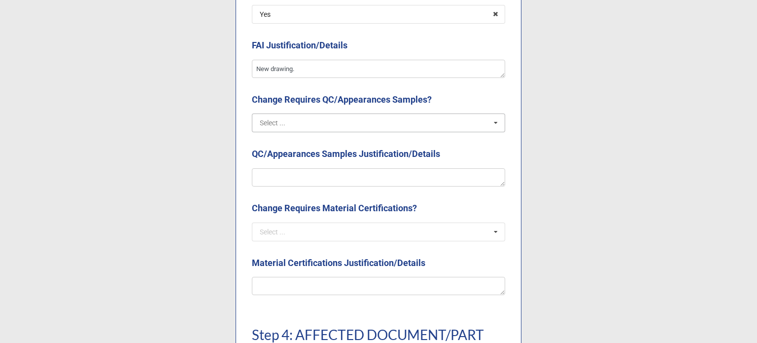
click at [305, 122] on input "text" at bounding box center [379, 123] width 252 height 18
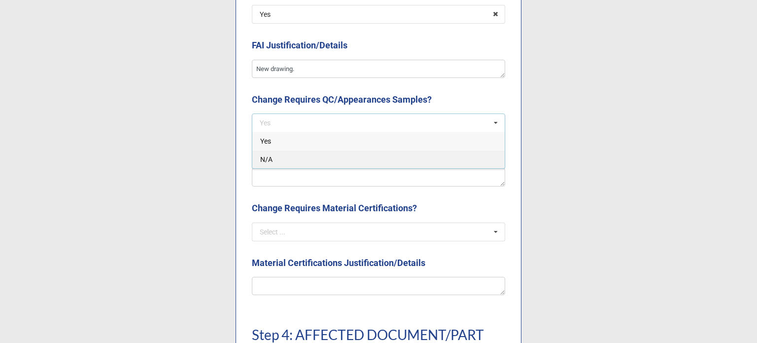
click at [286, 158] on div "N/A" at bounding box center [378, 159] width 252 height 18
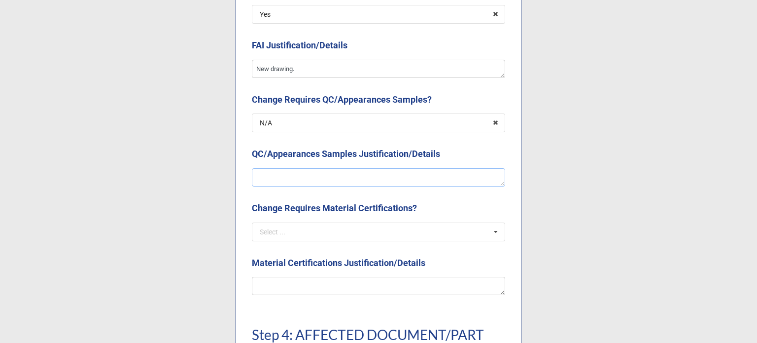
click at [278, 176] on textarea at bounding box center [378, 177] width 253 height 19
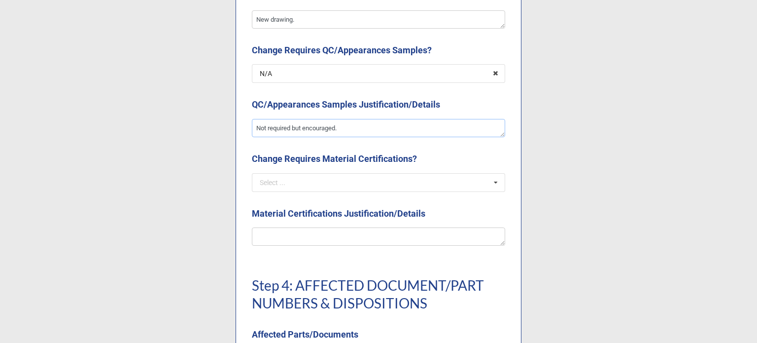
scroll to position [2120, 0]
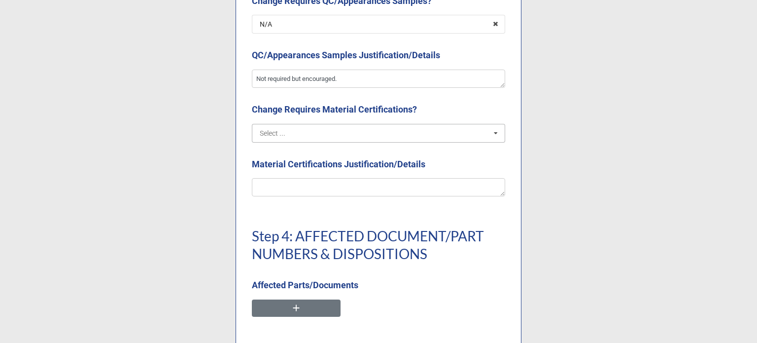
click at [347, 133] on input "text" at bounding box center [379, 133] width 252 height 18
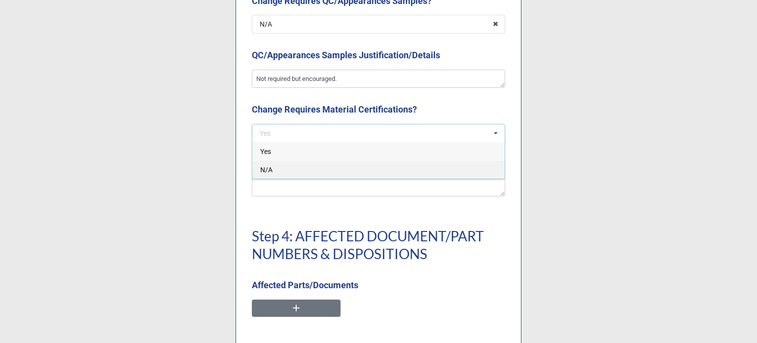
click at [311, 170] on div "N/A" at bounding box center [378, 169] width 252 height 18
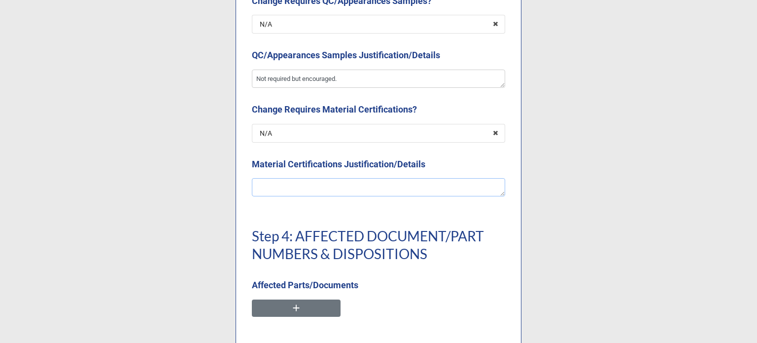
click at [312, 188] on textarea at bounding box center [378, 187] width 253 height 19
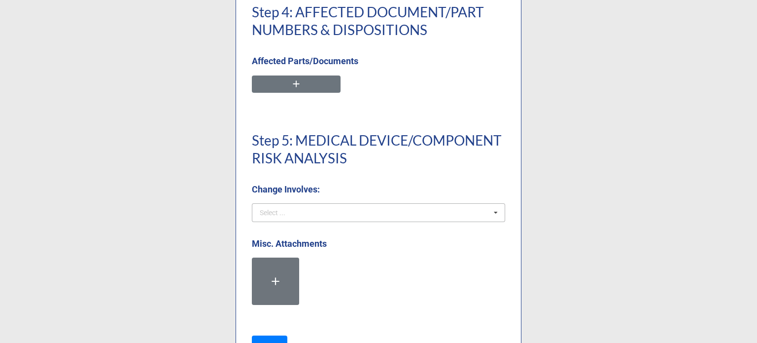
scroll to position [2367, 0]
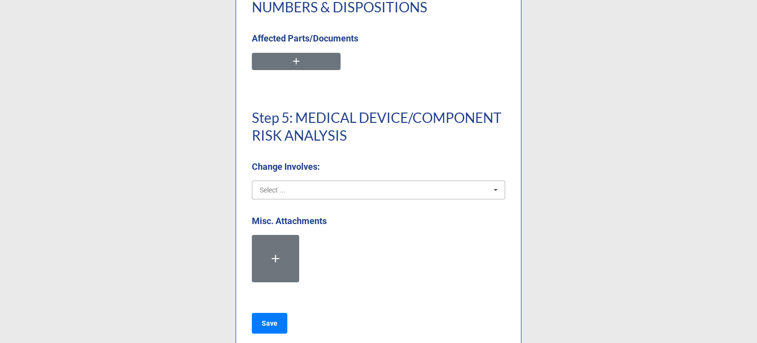
click at [331, 193] on input "text" at bounding box center [379, 190] width 252 height 18
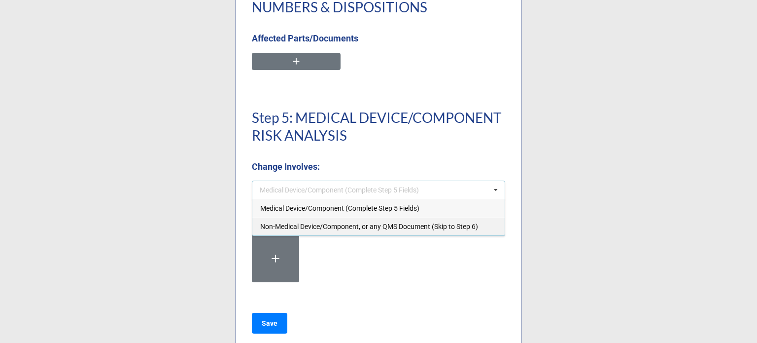
click at [275, 229] on span "Non-Medical Device/Component, or any QMS Document (Skip to Step 6)" at bounding box center [369, 226] width 218 height 8
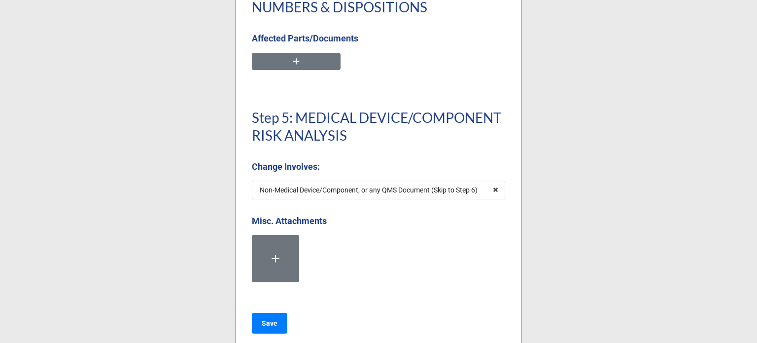
scroll to position [2390, 0]
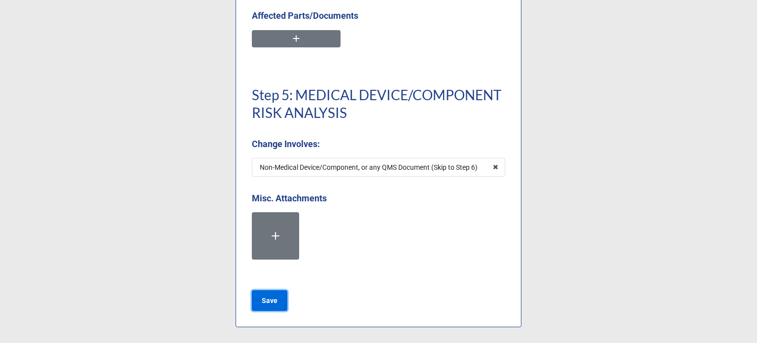
click at [270, 300] on b "Save" at bounding box center [270, 300] width 16 height 10
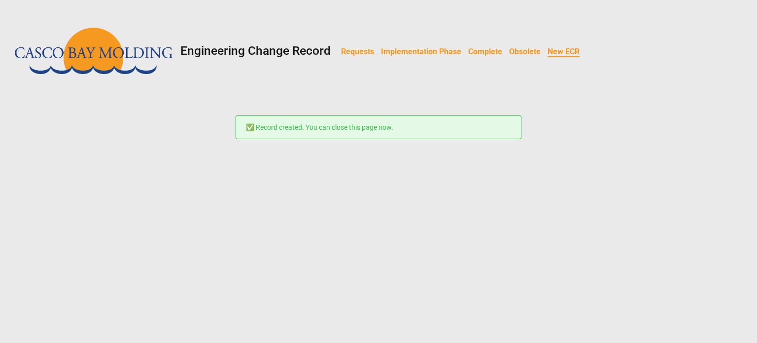
click at [363, 56] on b "Requests" at bounding box center [357, 51] width 33 height 9
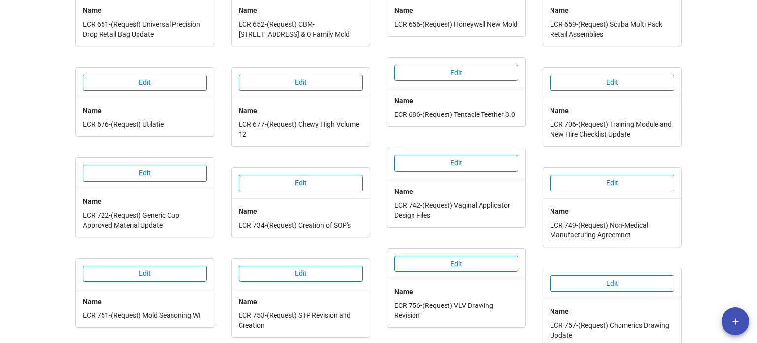
scroll to position [377, 0]
